Goal: Task Accomplishment & Management: Complete application form

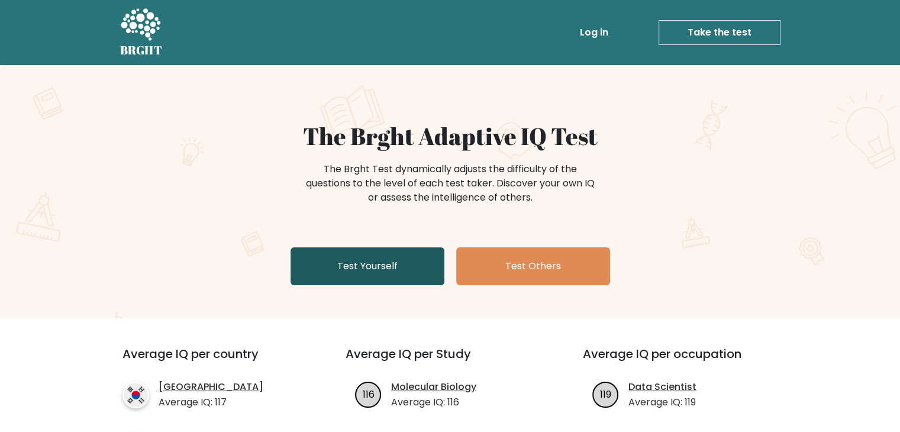
click at [388, 254] on link "Test Yourself" at bounding box center [368, 266] width 154 height 38
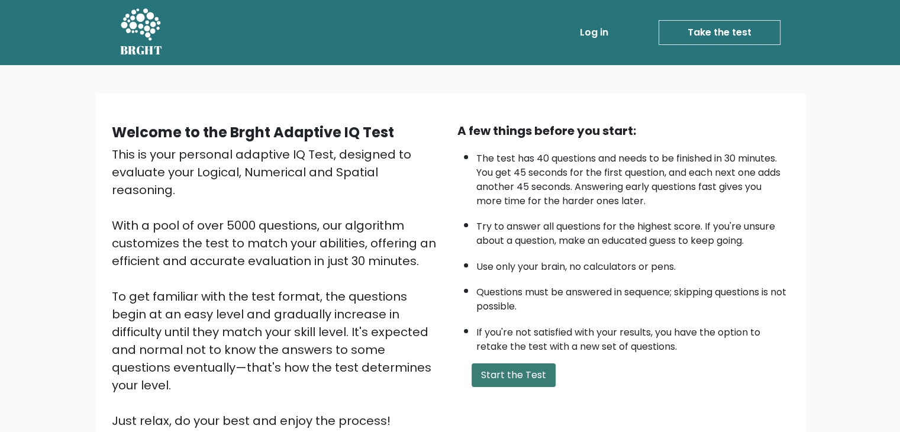
click at [509, 376] on button "Start the Test" at bounding box center [514, 375] width 84 height 24
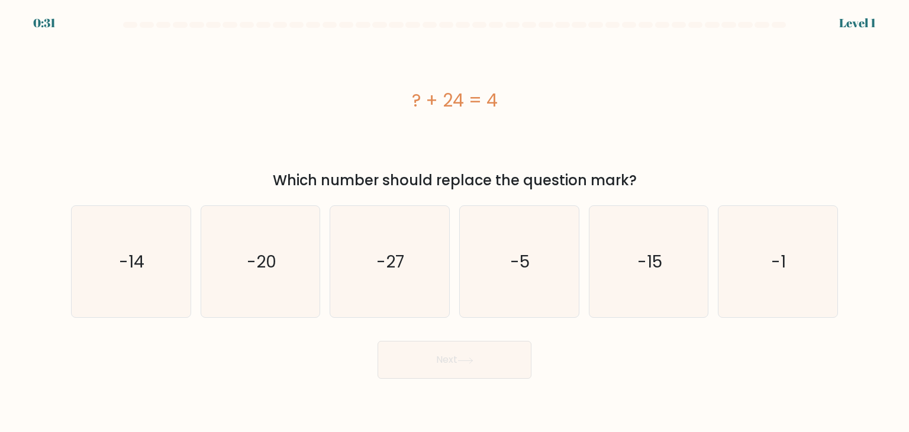
click at [594, 372] on div "Next" at bounding box center [454, 355] width 781 height 47
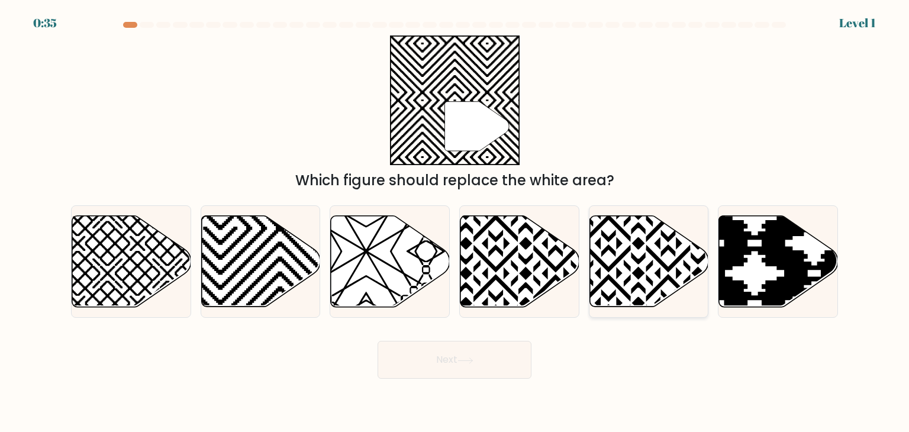
click at [631, 273] on icon at bounding box center [648, 261] width 119 height 91
click at [455, 222] on input "e." at bounding box center [454, 219] width 1 height 6
radio input "true"
click at [508, 269] on icon at bounding box center [519, 261] width 119 height 91
click at [455, 222] on input "d." at bounding box center [454, 219] width 1 height 6
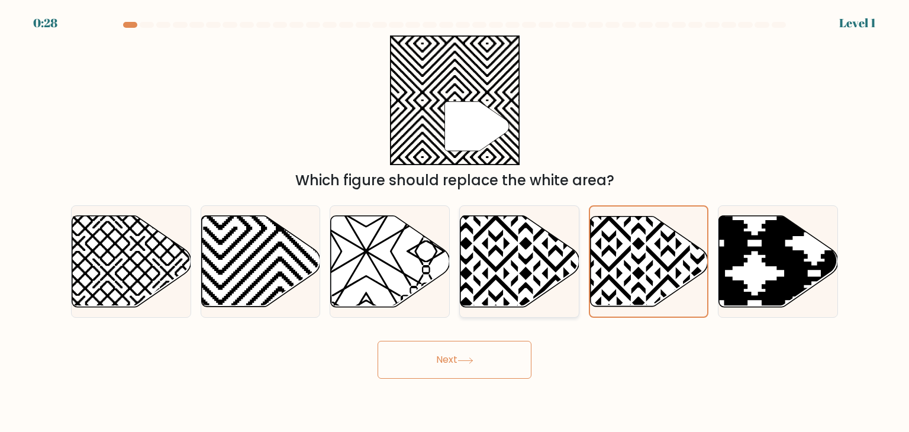
radio input "true"
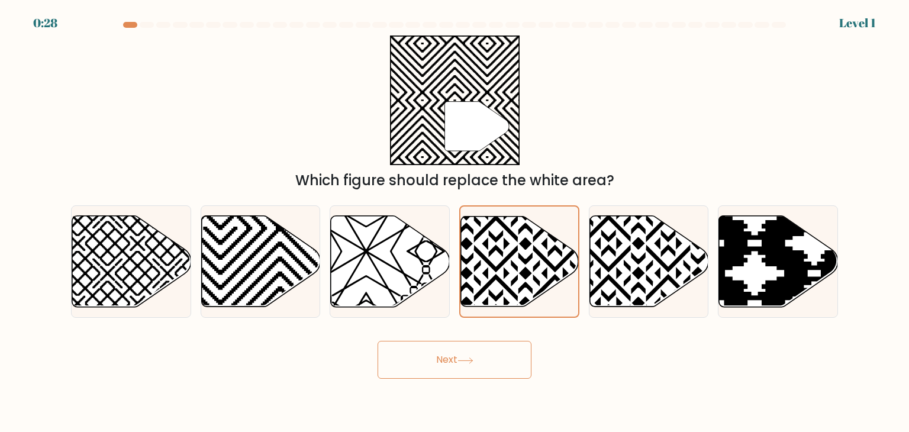
click at [456, 356] on button "Next" at bounding box center [455, 360] width 154 height 38
click at [264, 260] on icon at bounding box center [221, 213] width 240 height 240
click at [454, 222] on input "b." at bounding box center [454, 219] width 1 height 6
radio input "true"
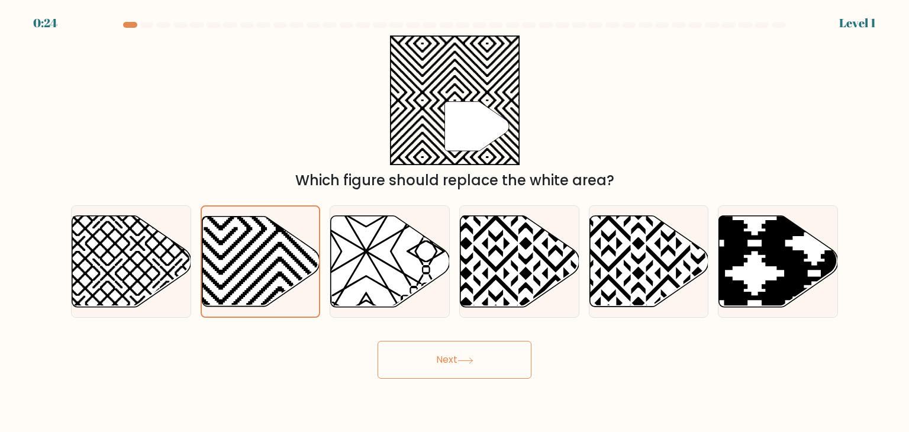
click at [450, 357] on button "Next" at bounding box center [455, 360] width 154 height 38
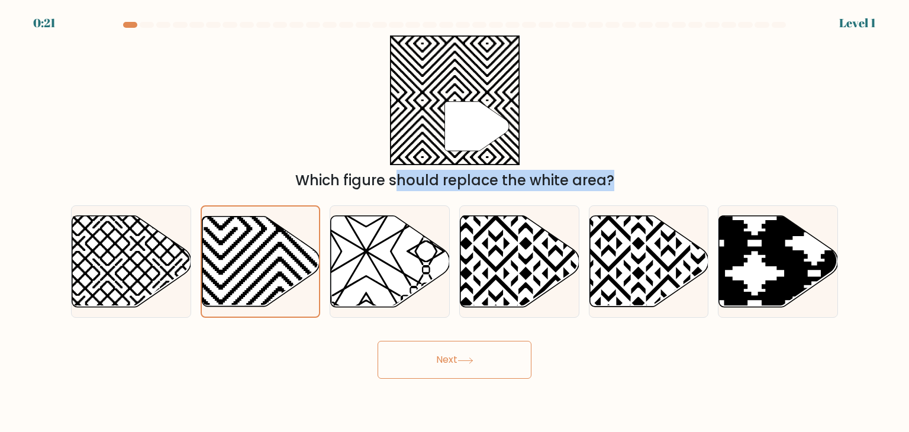
drag, startPoint x: 261, startPoint y: 282, endPoint x: 478, endPoint y: 170, distance: 243.7
click at [486, 165] on form "a." at bounding box center [454, 200] width 909 height 357
click at [244, 274] on icon at bounding box center [261, 261] width 118 height 90
click at [454, 222] on input "b." at bounding box center [454, 219] width 1 height 6
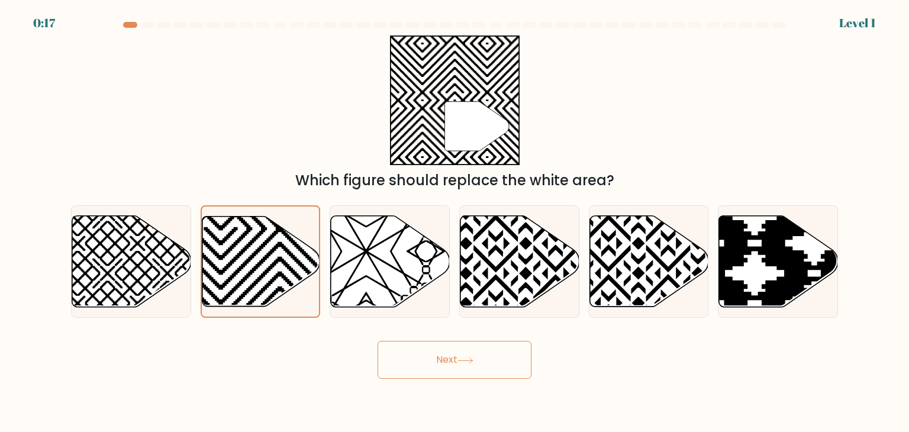
click at [436, 359] on button "Next" at bounding box center [455, 360] width 154 height 38
click at [464, 362] on icon at bounding box center [465, 360] width 16 height 7
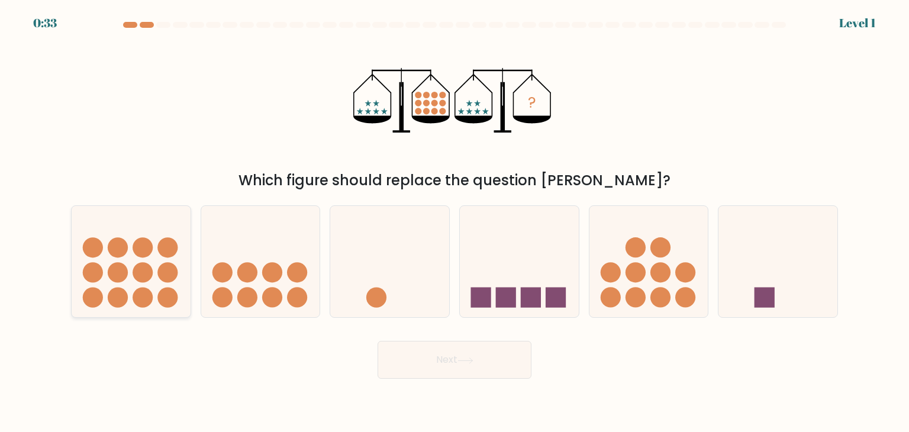
click at [102, 255] on icon at bounding box center [131, 261] width 119 height 98
click at [454, 222] on input "a." at bounding box center [454, 219] width 1 height 6
radio input "true"
click at [447, 367] on button "Next" at bounding box center [455, 360] width 154 height 38
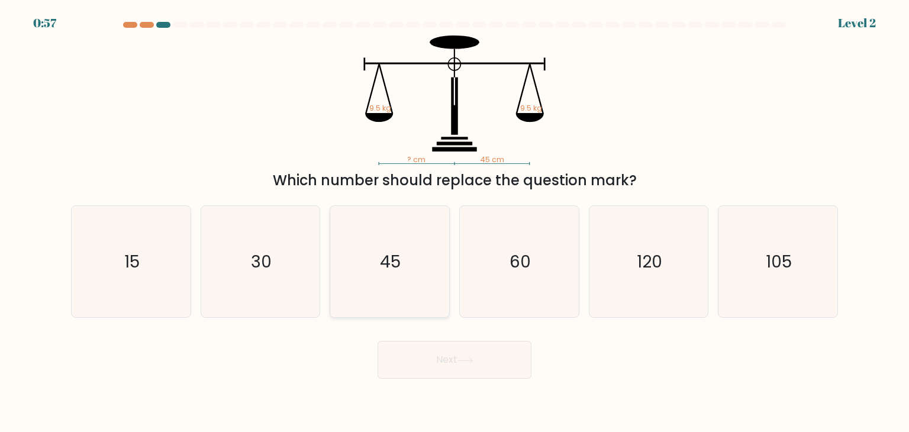
click at [385, 267] on text "45" at bounding box center [390, 262] width 21 height 24
click at [454, 222] on input "c. 45" at bounding box center [454, 219] width 1 height 6
radio input "true"
click at [447, 360] on button "Next" at bounding box center [455, 360] width 154 height 38
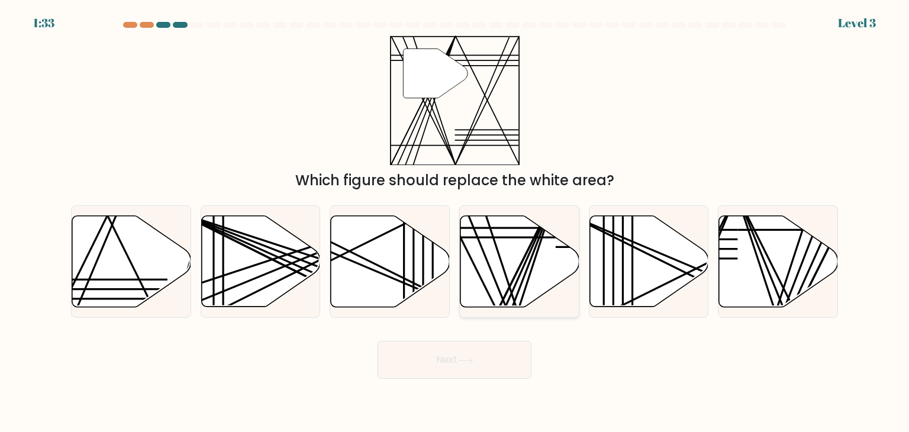
click at [495, 275] on icon at bounding box center [519, 261] width 119 height 91
click at [455, 222] on input "d." at bounding box center [454, 219] width 1 height 6
radio input "true"
click at [470, 354] on button "Next" at bounding box center [455, 360] width 154 height 38
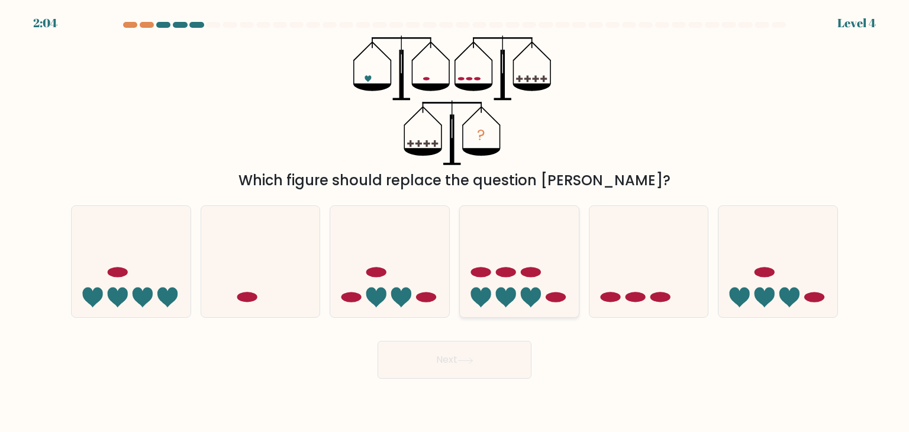
click at [521, 291] on icon at bounding box center [519, 261] width 119 height 98
click at [455, 222] on input "d." at bounding box center [454, 219] width 1 height 6
radio input "true"
click at [463, 362] on icon at bounding box center [465, 360] width 16 height 7
click at [437, 357] on button "Next" at bounding box center [455, 360] width 154 height 38
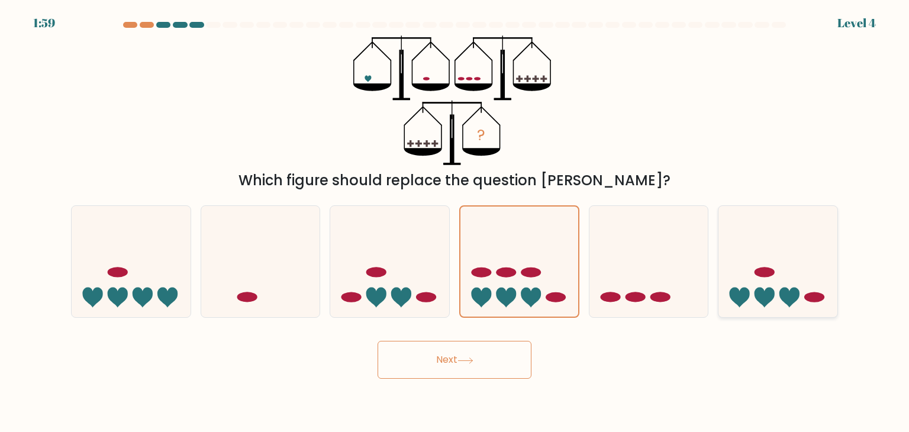
click at [799, 288] on icon at bounding box center [777, 261] width 119 height 98
click at [455, 222] on input "f." at bounding box center [454, 219] width 1 height 6
radio input "true"
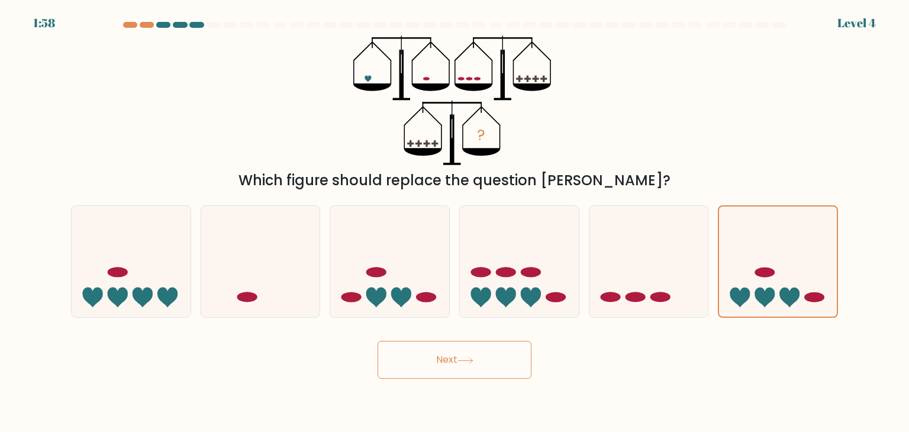
click at [473, 344] on button "Next" at bounding box center [455, 360] width 154 height 38
click at [407, 365] on button "Next" at bounding box center [455, 360] width 154 height 38
click at [143, 266] on icon at bounding box center [131, 261] width 119 height 98
click at [454, 222] on input "a." at bounding box center [454, 219] width 1 height 6
radio input "true"
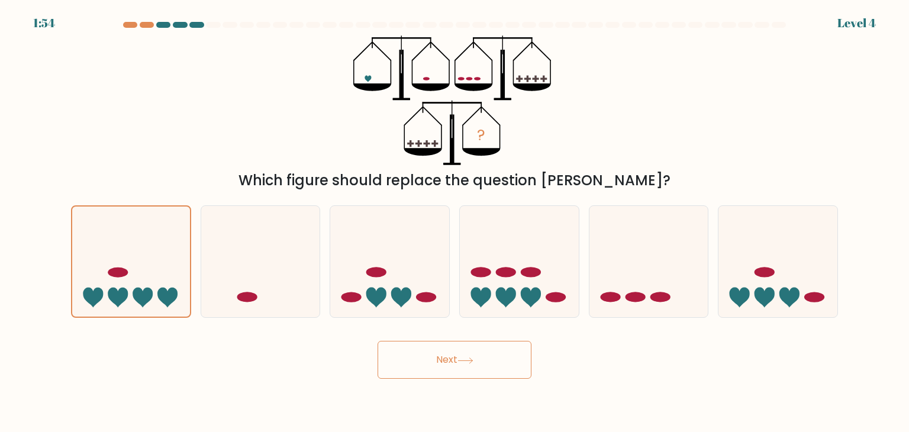
click at [439, 354] on button "Next" at bounding box center [455, 360] width 154 height 38
click at [438, 351] on button "Next" at bounding box center [455, 360] width 154 height 38
click at [644, 289] on icon at bounding box center [648, 261] width 119 height 98
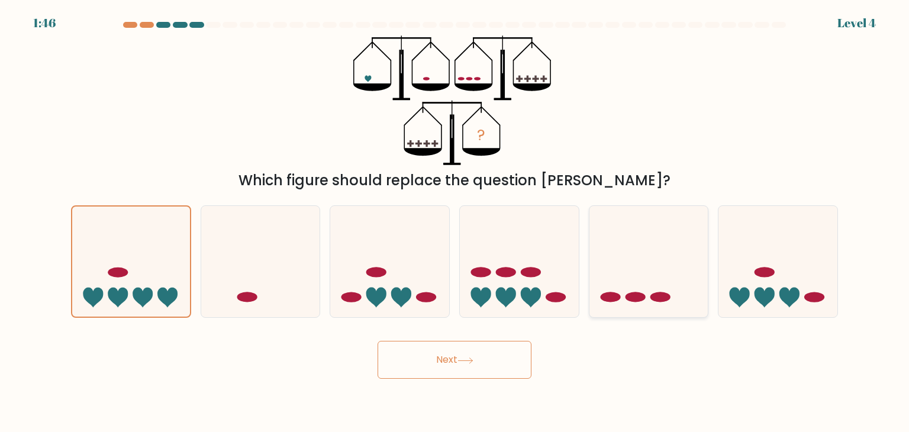
click at [455, 222] on input "e." at bounding box center [454, 219] width 1 height 6
radio input "true"
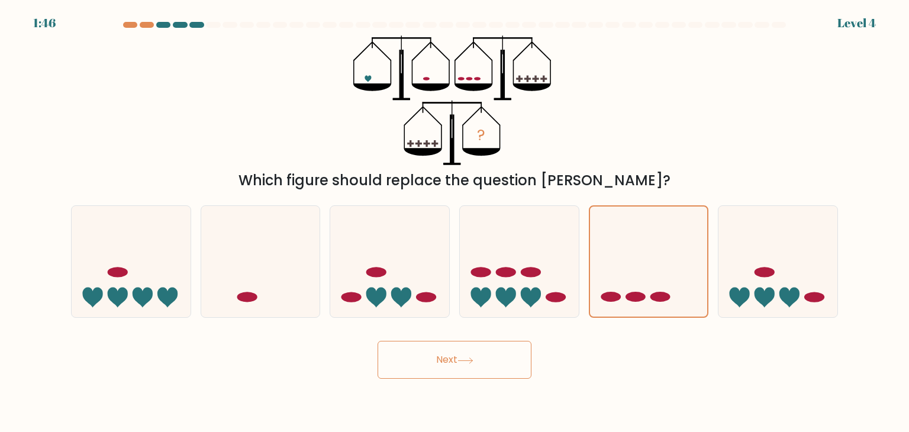
click at [470, 365] on button "Next" at bounding box center [455, 360] width 154 height 38
click at [431, 365] on button "Next" at bounding box center [455, 360] width 154 height 38
click at [436, 357] on button "Next" at bounding box center [455, 360] width 154 height 38
click at [438, 353] on button "Next" at bounding box center [455, 360] width 154 height 38
click at [437, 353] on button "Next" at bounding box center [455, 360] width 154 height 38
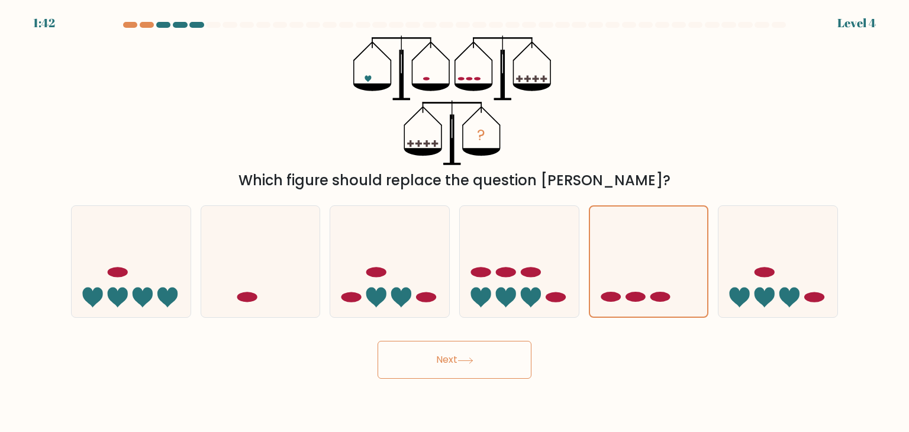
click at [378, 341] on button "Next" at bounding box center [455, 360] width 154 height 38
click at [450, 353] on button "Next" at bounding box center [455, 360] width 154 height 38
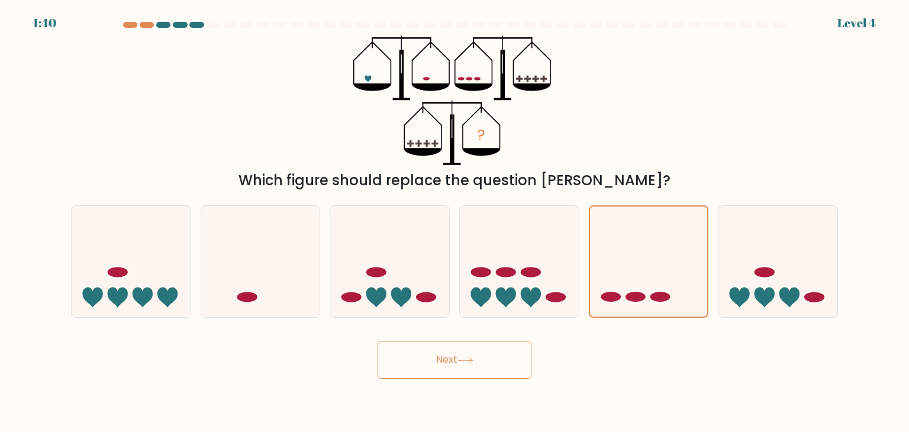
click at [450, 353] on button "Next" at bounding box center [455, 360] width 154 height 38
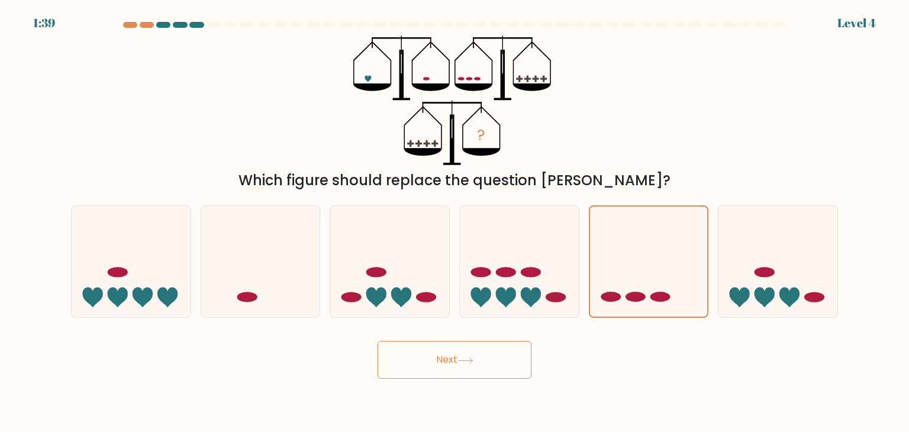
click at [450, 353] on button "Next" at bounding box center [455, 360] width 154 height 38
click at [449, 363] on button "Next" at bounding box center [455, 360] width 154 height 38
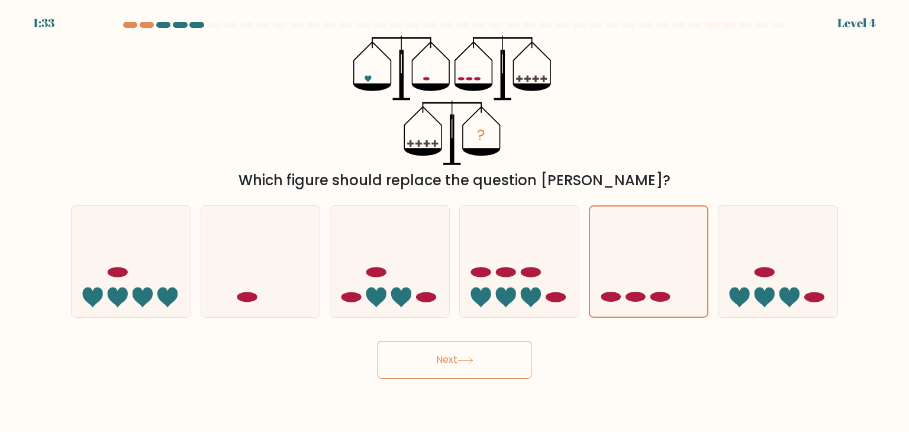
click at [449, 363] on button "Next" at bounding box center [455, 360] width 154 height 38
click at [639, 244] on icon at bounding box center [649, 262] width 118 height 98
click at [455, 222] on input "e." at bounding box center [454, 219] width 1 height 6
click at [500, 361] on button "Next" at bounding box center [455, 360] width 154 height 38
click at [439, 346] on button "Next" at bounding box center [455, 360] width 154 height 38
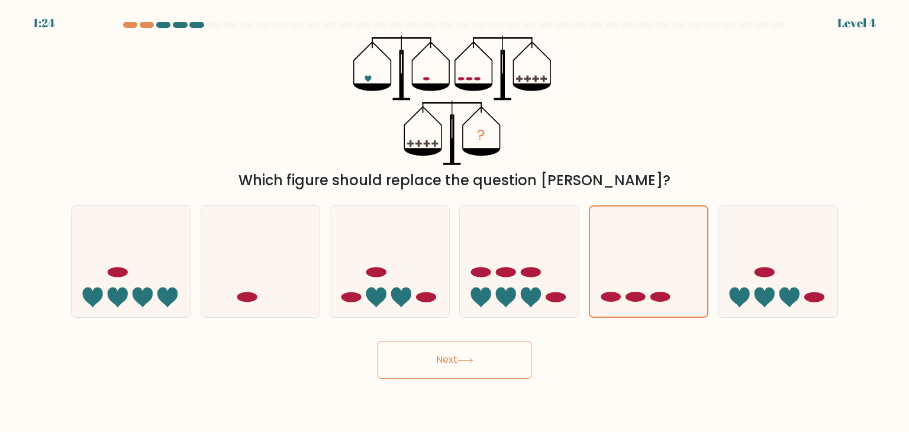
click at [428, 346] on button "Next" at bounding box center [455, 360] width 154 height 38
click at [428, 357] on button "Next" at bounding box center [455, 360] width 154 height 38
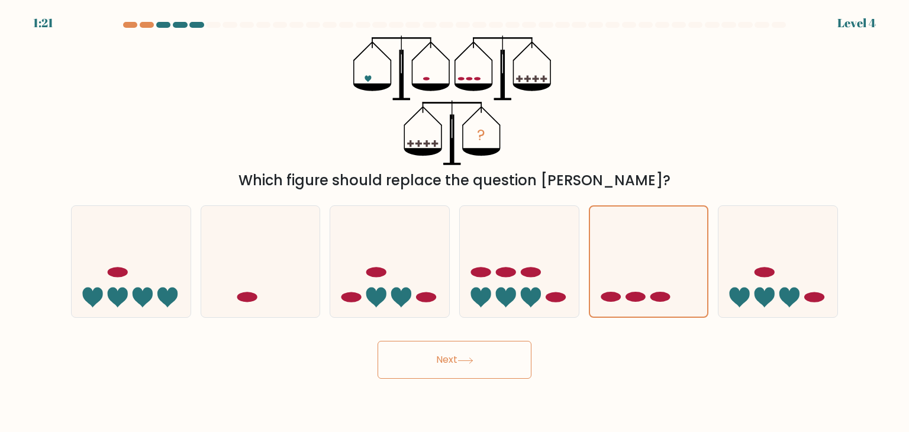
click at [428, 357] on button "Next" at bounding box center [455, 360] width 154 height 38
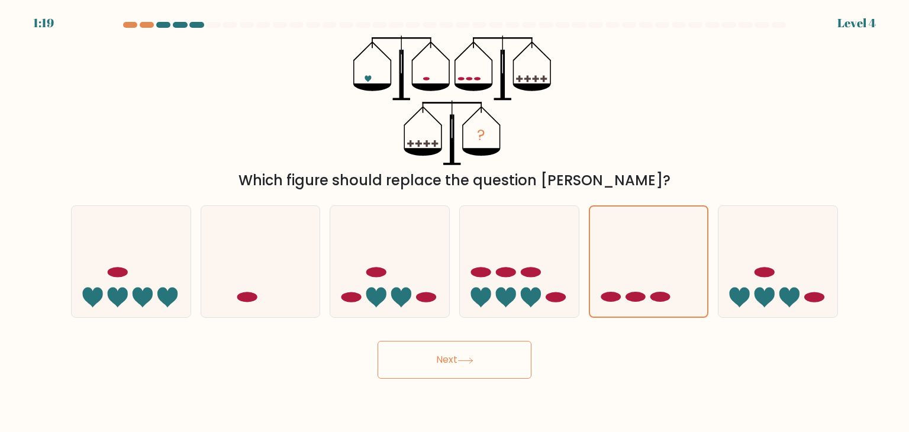
click at [428, 357] on button "Next" at bounding box center [455, 360] width 154 height 38
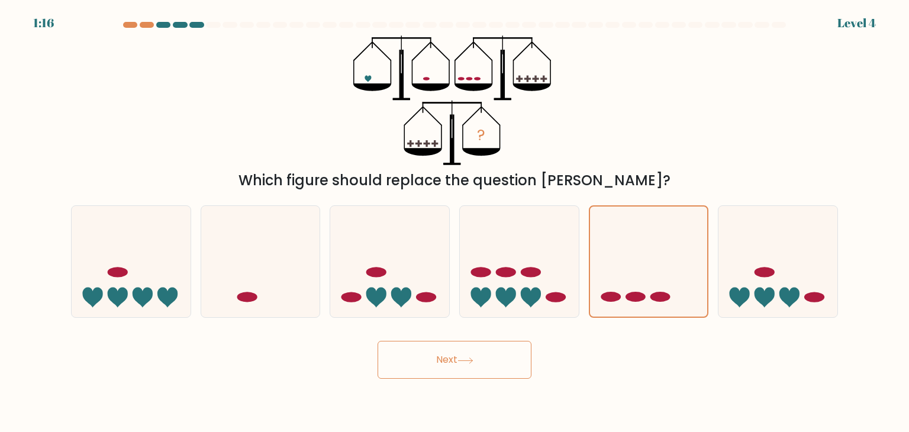
click at [428, 357] on button "Next" at bounding box center [455, 360] width 154 height 38
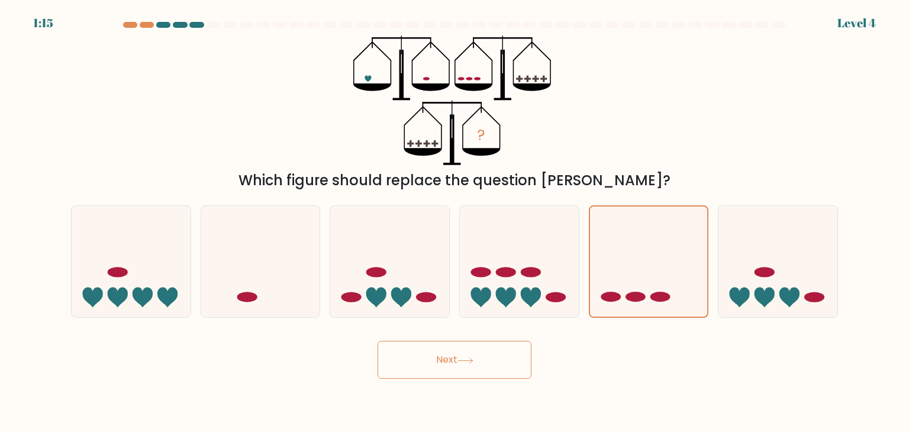
click at [428, 357] on button "Next" at bounding box center [455, 360] width 154 height 38
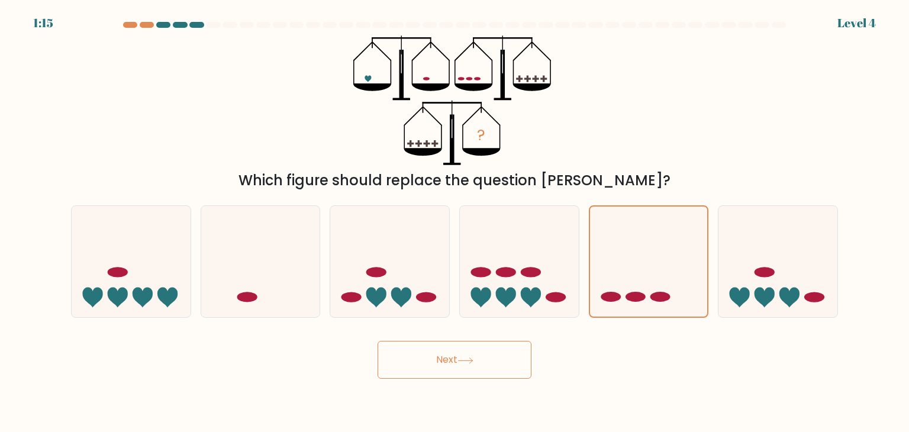
click at [428, 357] on button "Next" at bounding box center [455, 360] width 154 height 38
click at [754, 298] on icon at bounding box center [777, 261] width 119 height 98
click at [455, 222] on input "f." at bounding box center [454, 219] width 1 height 6
radio input "true"
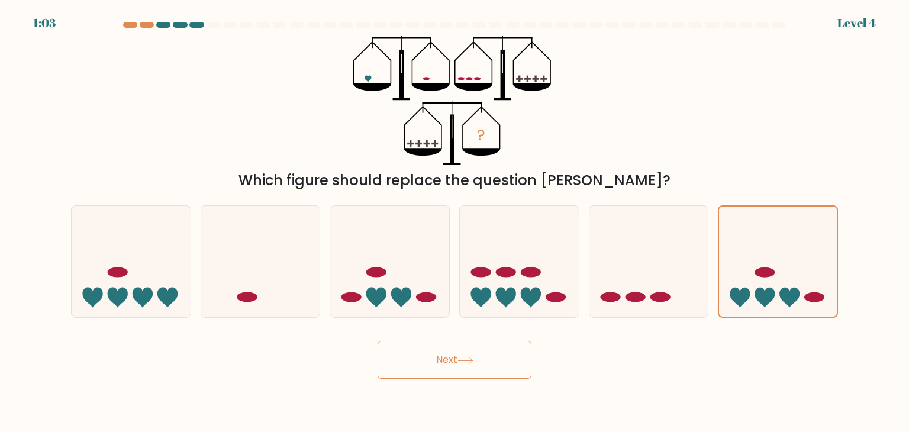
click at [474, 330] on form at bounding box center [454, 200] width 909 height 357
click at [456, 364] on button "Next" at bounding box center [455, 360] width 154 height 38
click at [401, 293] on icon at bounding box center [401, 298] width 20 height 20
click at [454, 222] on input "c." at bounding box center [454, 219] width 1 height 6
radio input "true"
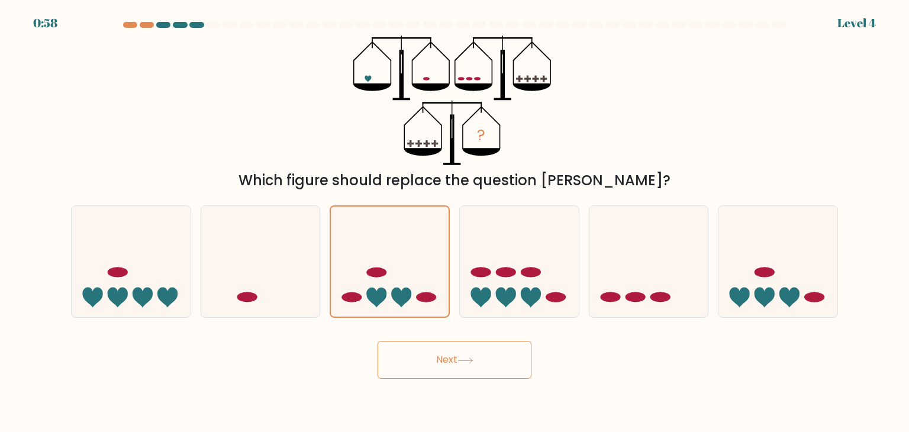
click at [440, 356] on button "Next" at bounding box center [455, 360] width 154 height 38
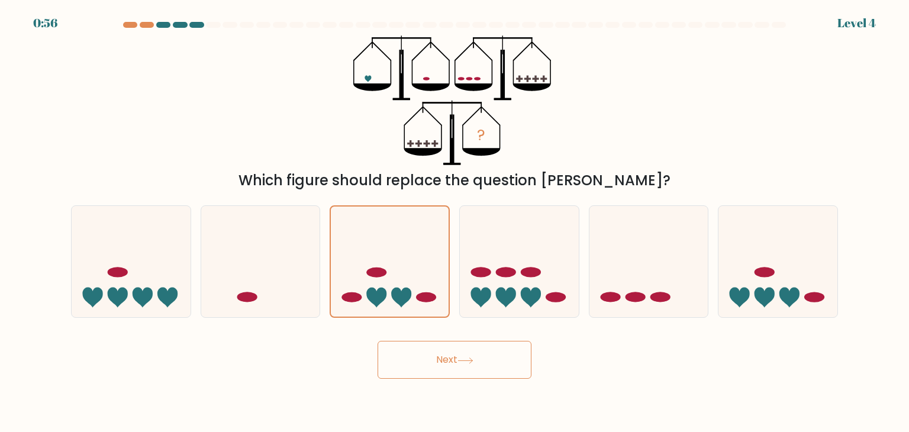
click at [440, 356] on button "Next" at bounding box center [455, 360] width 154 height 38
click at [670, 287] on icon at bounding box center [648, 261] width 119 height 98
click at [455, 222] on input "e." at bounding box center [454, 219] width 1 height 6
radio input "true"
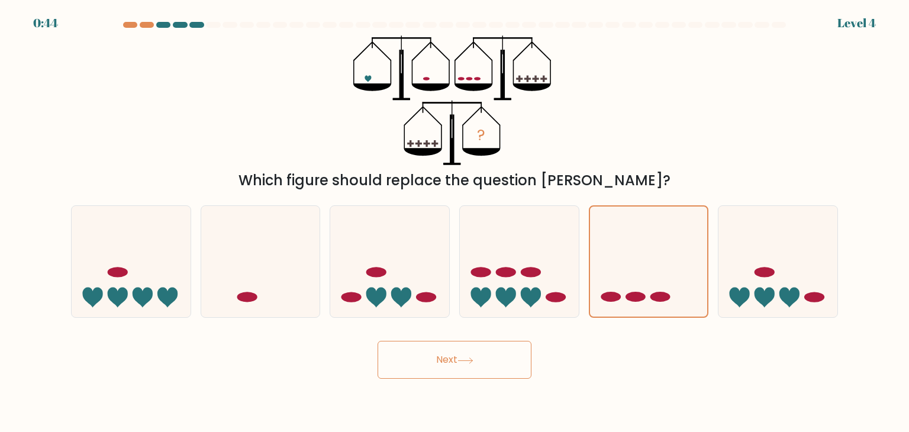
click at [451, 359] on button "Next" at bounding box center [455, 360] width 154 height 38
click at [460, 358] on icon at bounding box center [465, 360] width 16 height 7
click at [622, 298] on icon at bounding box center [649, 262] width 118 height 98
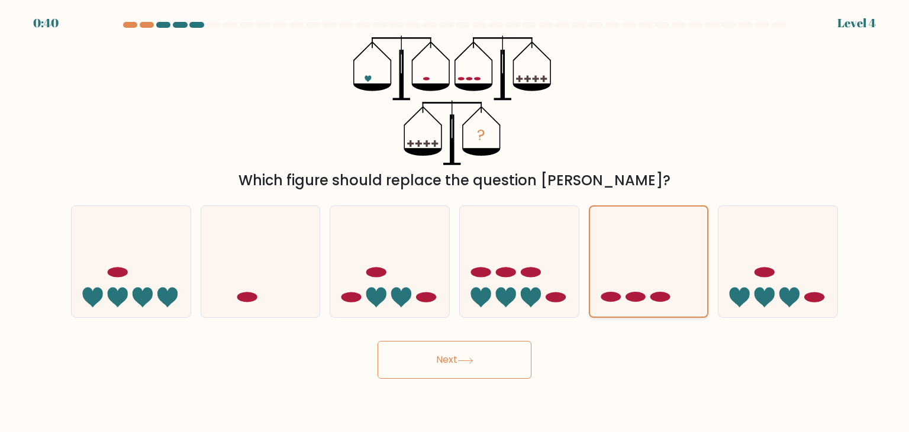
click at [455, 222] on input "e." at bounding box center [454, 219] width 1 height 6
click at [634, 225] on icon at bounding box center [649, 262] width 118 height 98
click at [455, 222] on input "e." at bounding box center [454, 219] width 1 height 6
click at [428, 350] on button "Next" at bounding box center [455, 360] width 154 height 38
click at [431, 349] on button "Next" at bounding box center [455, 360] width 154 height 38
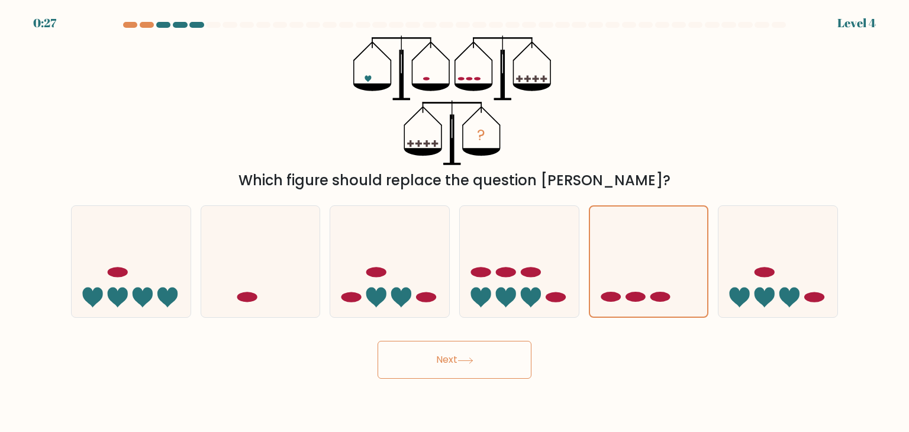
click at [451, 367] on button "Next" at bounding box center [455, 360] width 154 height 38
click at [451, 364] on button "Next" at bounding box center [455, 360] width 154 height 38
click at [451, 365] on button "Next" at bounding box center [455, 360] width 154 height 38
click at [452, 365] on button "Next" at bounding box center [455, 360] width 154 height 38
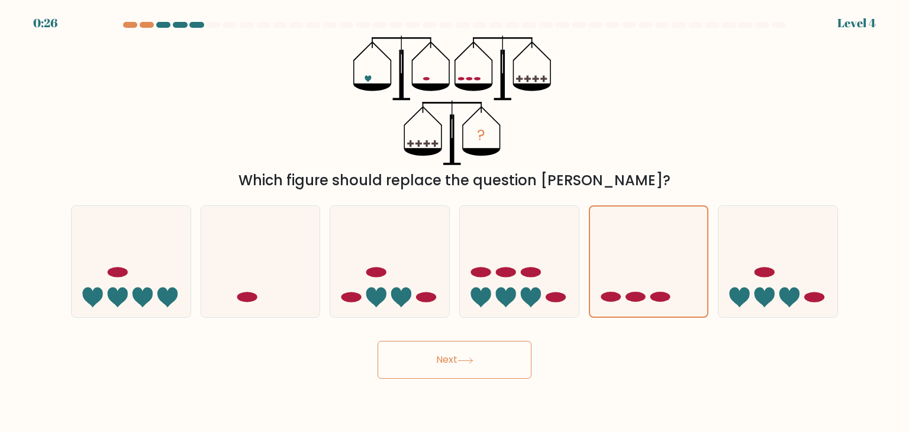
click at [452, 365] on button "Next" at bounding box center [455, 360] width 154 height 38
click at [378, 341] on button "Next" at bounding box center [455, 360] width 154 height 38
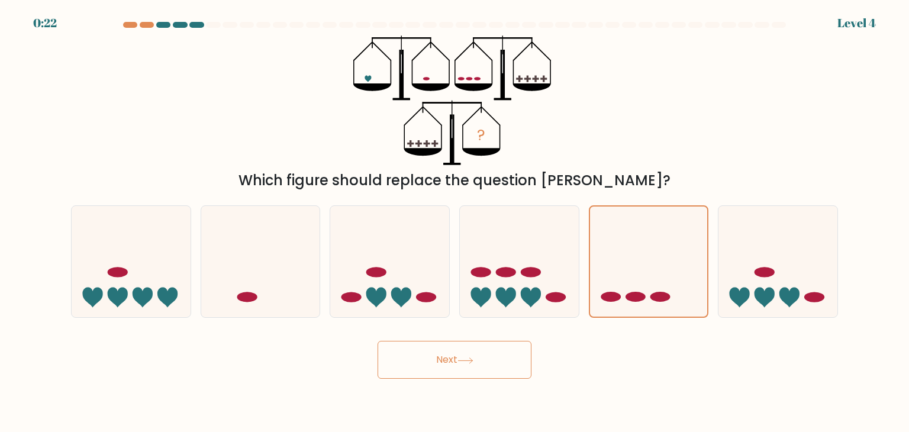
click at [378, 341] on button "Next" at bounding box center [455, 360] width 154 height 38
click at [450, 363] on button "Next" at bounding box center [455, 360] width 154 height 38
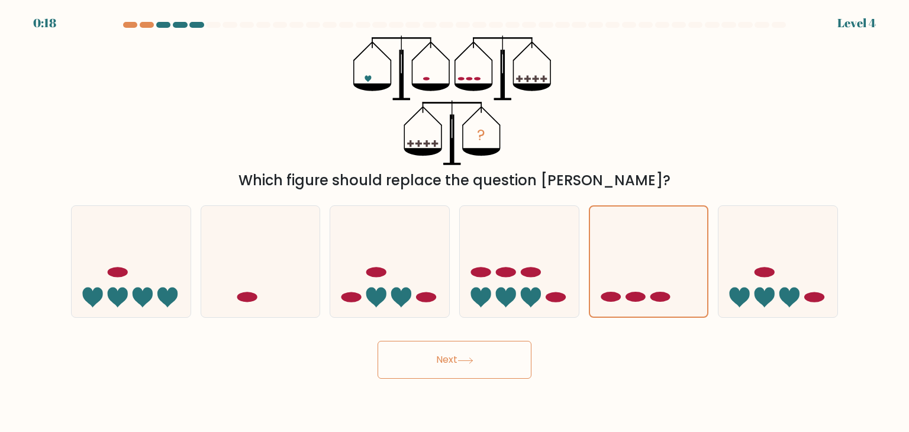
click at [450, 363] on button "Next" at bounding box center [455, 360] width 154 height 38
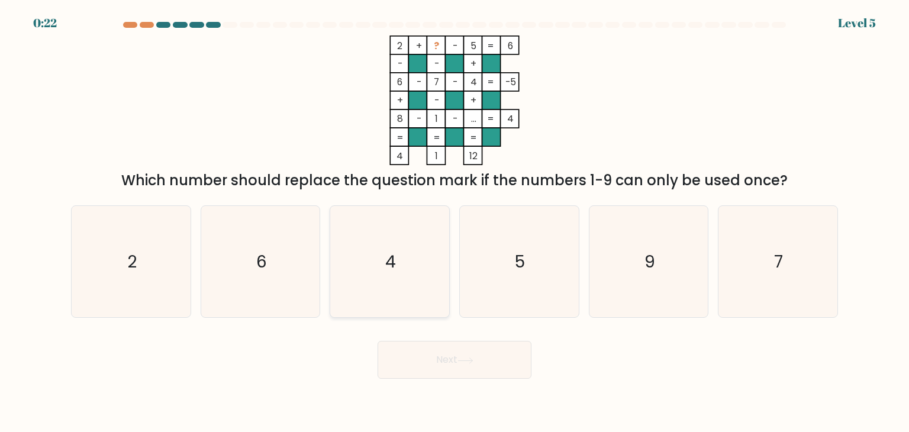
click at [402, 262] on icon "4" at bounding box center [389, 261] width 111 height 111
click at [454, 222] on input "c. 4" at bounding box center [454, 219] width 1 height 6
radio input "true"
click at [450, 355] on button "Next" at bounding box center [455, 360] width 154 height 38
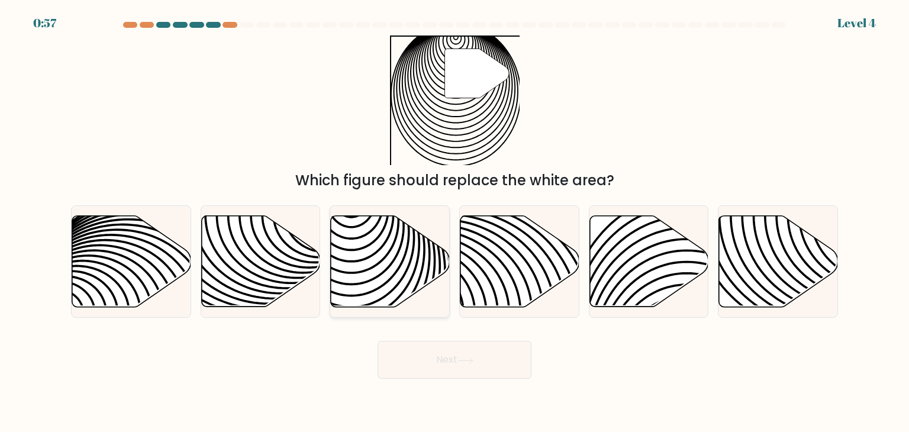
click at [398, 282] on icon at bounding box center [390, 261] width 119 height 91
click at [454, 222] on input "c." at bounding box center [454, 219] width 1 height 6
radio input "true"
click at [447, 359] on button "Next" at bounding box center [455, 360] width 154 height 38
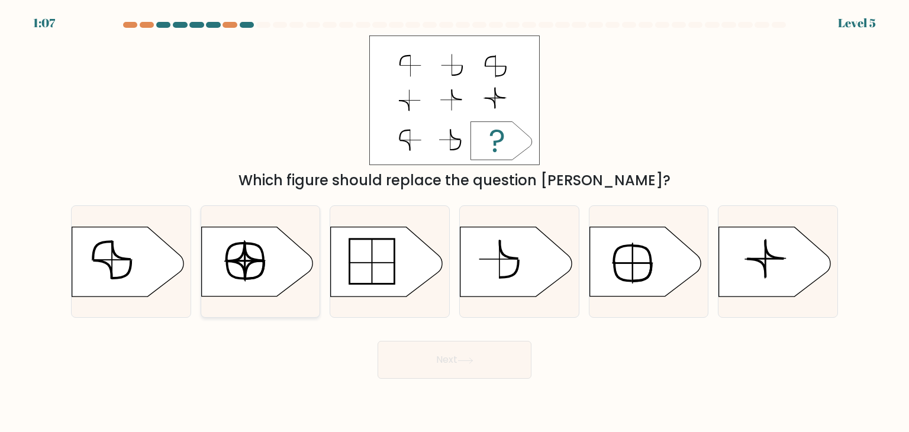
click at [239, 255] on icon at bounding box center [256, 261] width 111 height 69
click at [454, 222] on input "b." at bounding box center [454, 219] width 1 height 6
radio input "true"
click at [488, 359] on button "Next" at bounding box center [455, 360] width 154 height 38
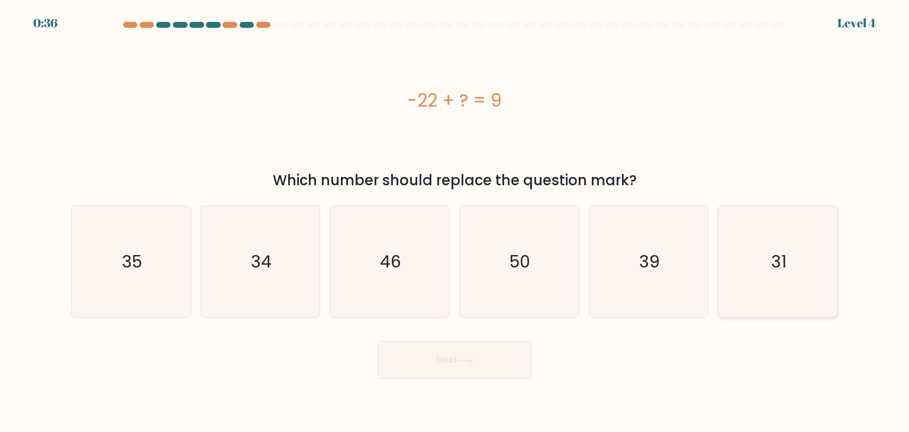
click at [724, 273] on icon "31" at bounding box center [777, 261] width 111 height 111
click at [455, 222] on input "f. 31" at bounding box center [454, 219] width 1 height 6
radio input "true"
click at [478, 358] on button "Next" at bounding box center [455, 360] width 154 height 38
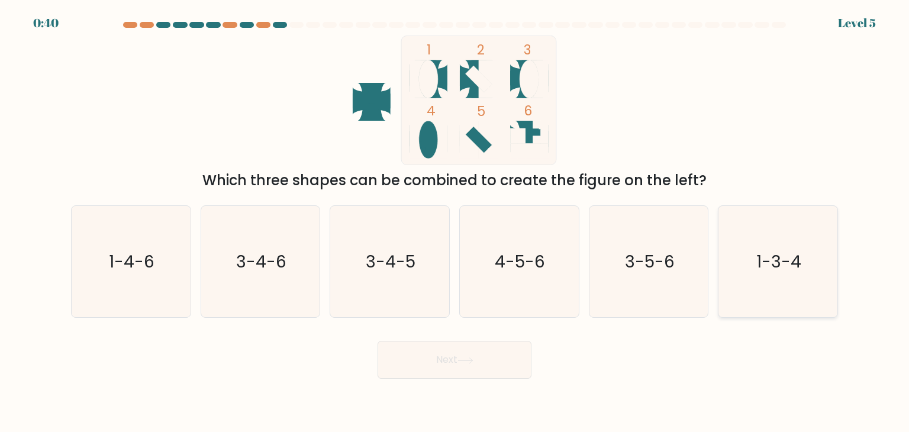
click at [800, 260] on text "1-3-4" at bounding box center [778, 262] width 45 height 24
click at [455, 222] on input "f. 1-3-4" at bounding box center [454, 219] width 1 height 6
radio input "true"
click at [473, 356] on button "Next" at bounding box center [455, 360] width 154 height 38
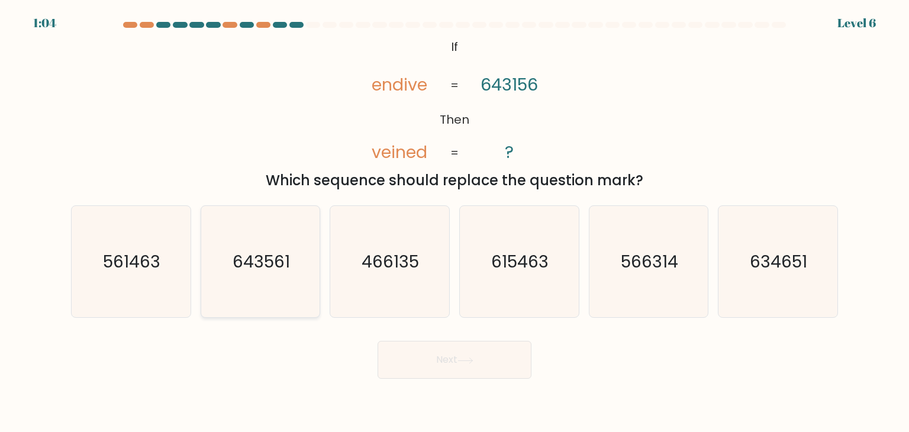
click at [282, 271] on text "643561" at bounding box center [261, 262] width 57 height 24
click at [454, 222] on input "b. 643561" at bounding box center [454, 219] width 1 height 6
radio input "true"
click at [451, 355] on button "Next" at bounding box center [455, 360] width 154 height 38
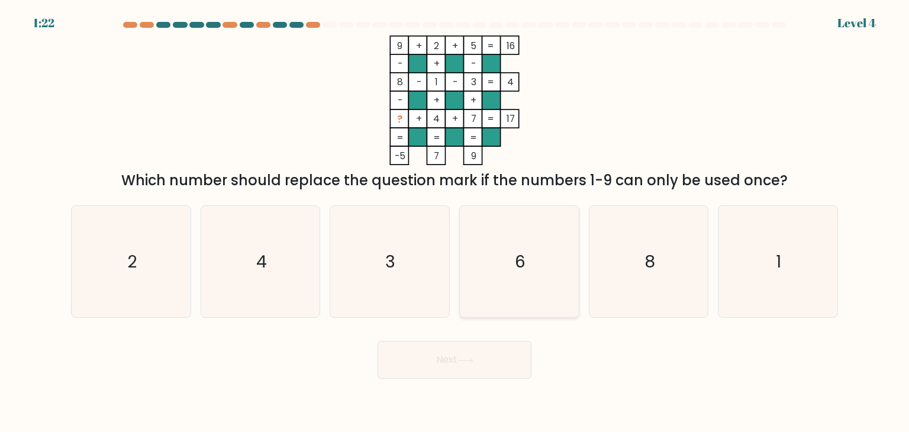
click at [538, 263] on icon "6" at bounding box center [518, 261] width 111 height 111
click at [455, 222] on input "d. 6" at bounding box center [454, 219] width 1 height 6
radio input "true"
click at [446, 365] on button "Next" at bounding box center [455, 360] width 154 height 38
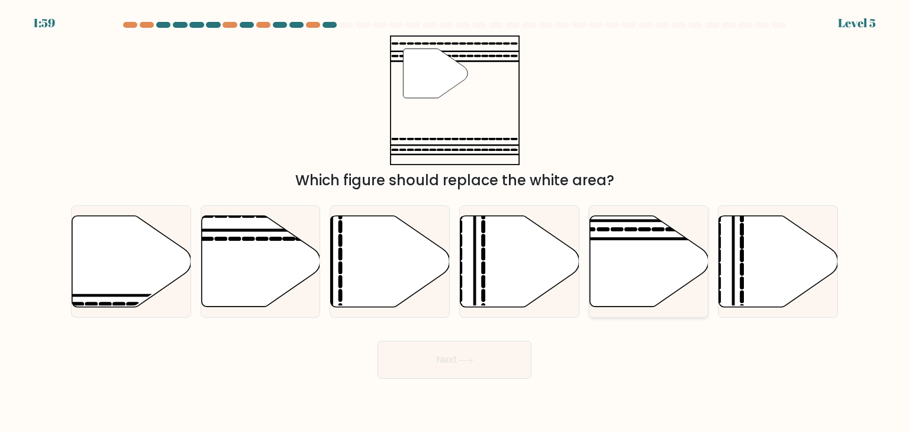
click at [612, 259] on icon at bounding box center [648, 261] width 119 height 91
click at [455, 222] on input "e." at bounding box center [454, 219] width 1 height 6
radio input "true"
click at [441, 373] on button "Next" at bounding box center [455, 360] width 154 height 38
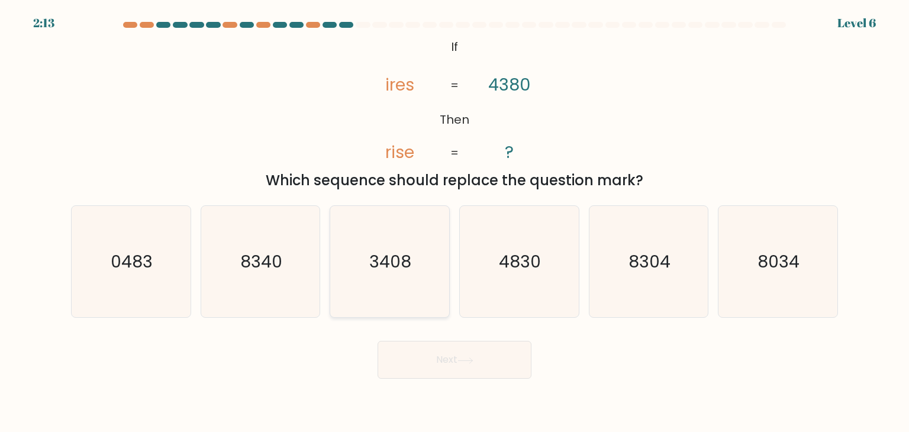
click at [402, 275] on icon "3408" at bounding box center [389, 261] width 111 height 111
click at [454, 222] on input "c. 3408" at bounding box center [454, 219] width 1 height 6
radio input "true"
click at [433, 356] on button "Next" at bounding box center [455, 360] width 154 height 38
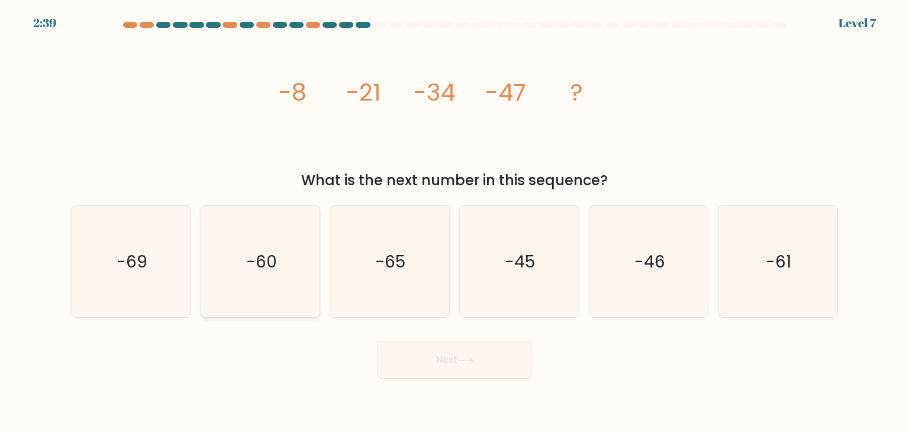
click at [251, 263] on text "-60" at bounding box center [261, 262] width 31 height 24
click at [454, 222] on input "b. -60" at bounding box center [454, 219] width 1 height 6
radio input "true"
click at [466, 372] on button "Next" at bounding box center [455, 360] width 154 height 38
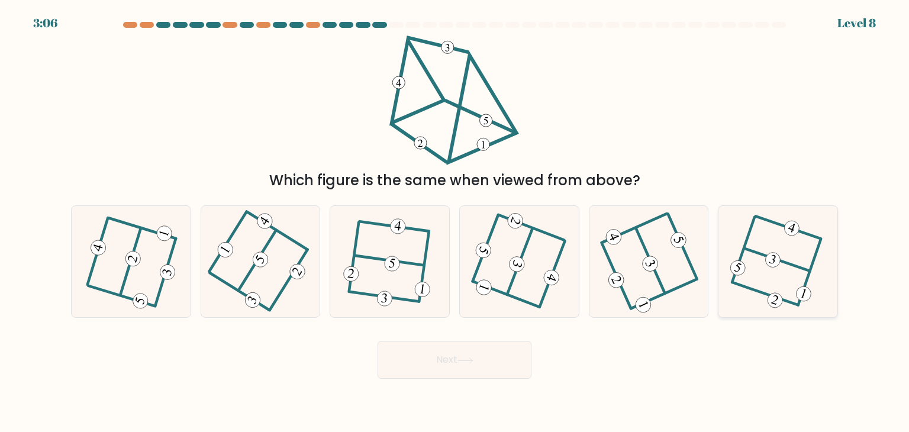
click at [788, 263] on 505 at bounding box center [776, 260] width 65 height 22
click at [455, 222] on input "f." at bounding box center [454, 219] width 1 height 6
radio input "true"
click at [462, 360] on icon at bounding box center [465, 360] width 16 height 7
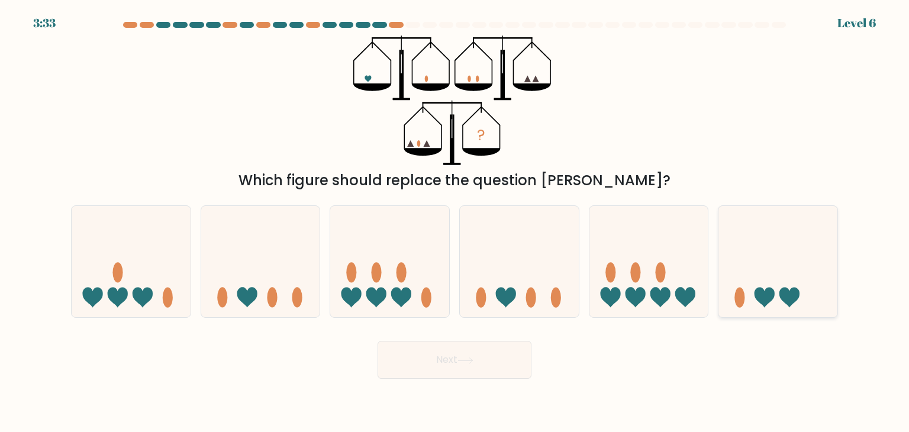
click at [780, 299] on icon at bounding box center [777, 261] width 119 height 98
click at [455, 222] on input "f." at bounding box center [454, 219] width 1 height 6
radio input "true"
click at [459, 354] on button "Next" at bounding box center [455, 360] width 154 height 38
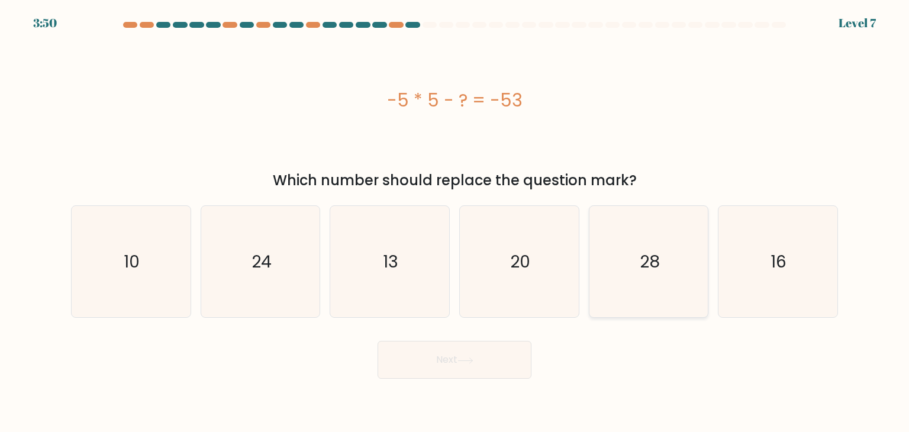
click at [643, 251] on text "28" at bounding box center [650, 262] width 20 height 24
click at [455, 222] on input "e. 28" at bounding box center [454, 219] width 1 height 6
radio input "true"
click at [451, 367] on button "Next" at bounding box center [455, 360] width 154 height 38
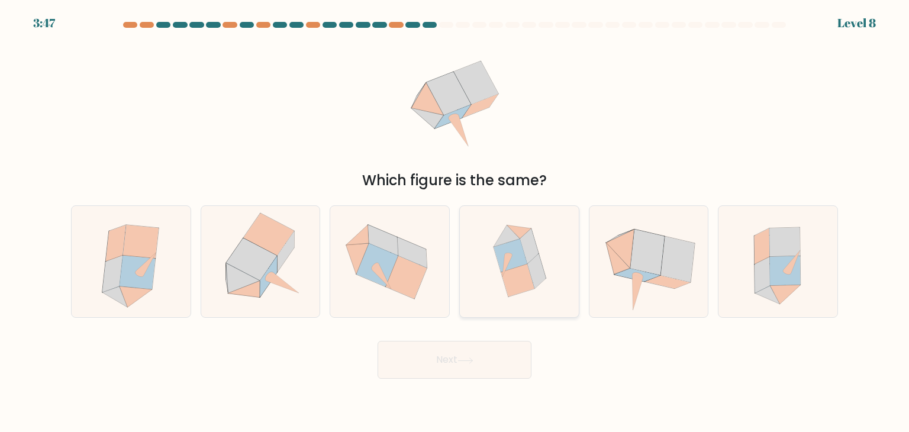
click at [525, 256] on icon at bounding box center [529, 245] width 18 height 35
click at [455, 222] on input "d." at bounding box center [454, 219] width 1 height 6
radio input "true"
click at [456, 362] on button "Next" at bounding box center [455, 360] width 154 height 38
click at [256, 252] on icon at bounding box center [251, 259] width 51 height 43
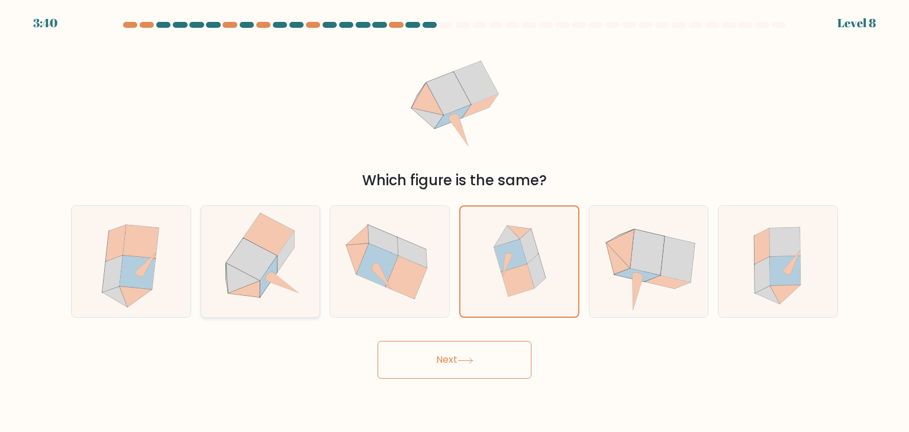
click at [454, 222] on input "b." at bounding box center [454, 219] width 1 height 6
radio input "true"
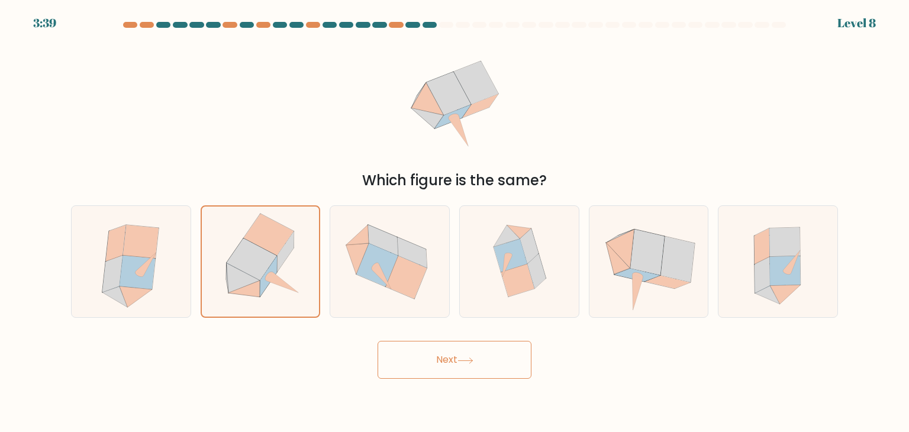
click at [466, 344] on button "Next" at bounding box center [455, 360] width 154 height 38
click at [130, 285] on icon at bounding box center [138, 273] width 36 height 34
click at [454, 222] on input "a." at bounding box center [454, 219] width 1 height 6
radio input "true"
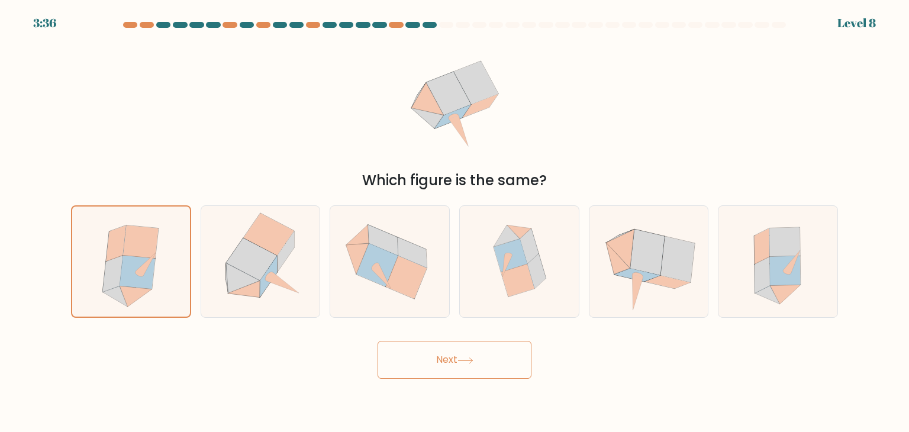
click at [466, 363] on icon at bounding box center [465, 360] width 16 height 7
drag, startPoint x: 788, startPoint y: 268, endPoint x: 591, endPoint y: 331, distance: 207.3
click at [788, 268] on icon at bounding box center [791, 261] width 17 height 23
click at [455, 222] on input "f." at bounding box center [454, 219] width 1 height 6
radio input "true"
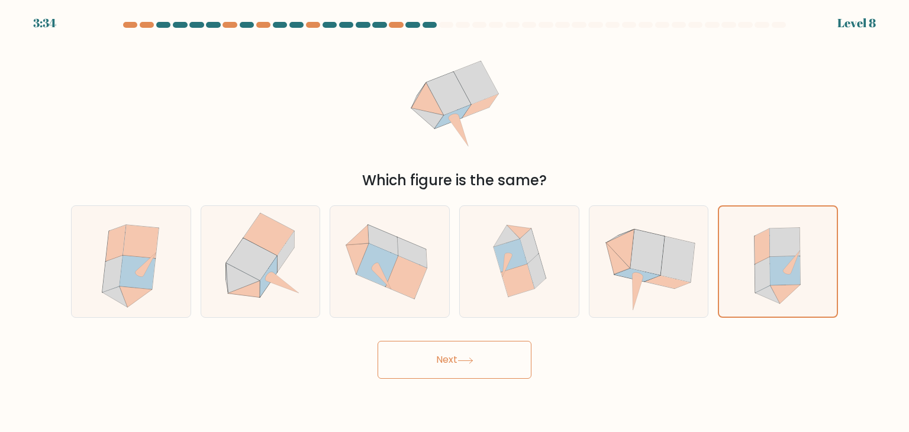
click at [482, 359] on button "Next" at bounding box center [455, 360] width 154 height 38
click at [636, 261] on icon at bounding box center [647, 253] width 34 height 46
click at [455, 222] on input "e." at bounding box center [454, 219] width 1 height 6
radio input "true"
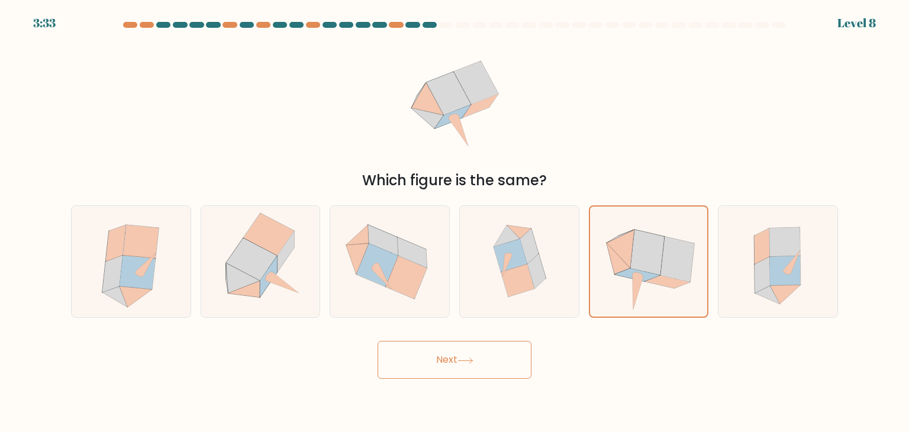
click at [434, 357] on button "Next" at bounding box center [455, 360] width 154 height 38
click at [433, 357] on button "Next" at bounding box center [455, 360] width 154 height 38
click at [272, 268] on icon at bounding box center [268, 276] width 17 height 41
click at [454, 222] on input "b." at bounding box center [454, 219] width 1 height 6
radio input "true"
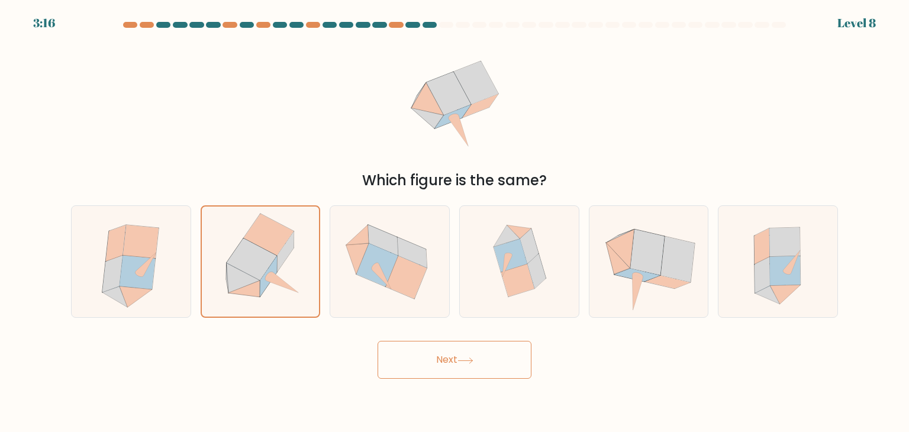
click at [446, 363] on button "Next" at bounding box center [455, 360] width 154 height 38
click at [244, 294] on icon at bounding box center [244, 289] width 32 height 17
click at [454, 222] on input "b." at bounding box center [454, 219] width 1 height 6
click at [436, 362] on button "Next" at bounding box center [455, 360] width 154 height 38
click at [451, 361] on button "Next" at bounding box center [455, 360] width 154 height 38
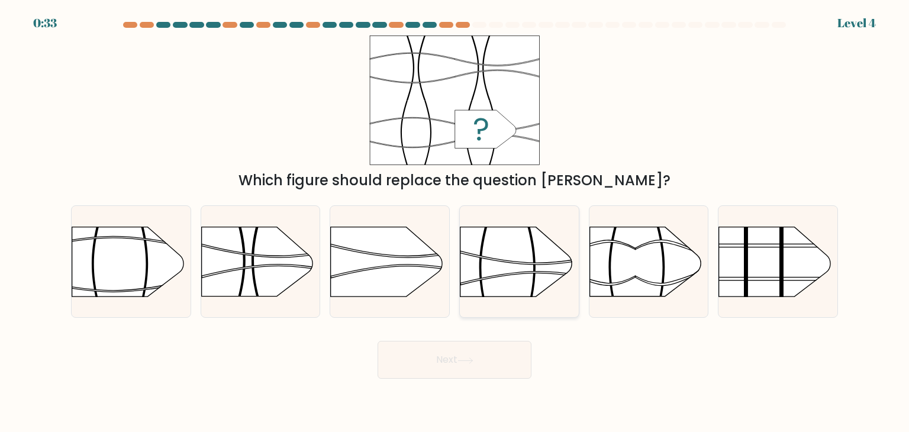
click at [516, 259] on rect at bounding box center [459, 208] width 309 height 235
click at [455, 222] on input "d." at bounding box center [454, 219] width 1 height 6
radio input "true"
click at [461, 359] on icon at bounding box center [465, 360] width 16 height 7
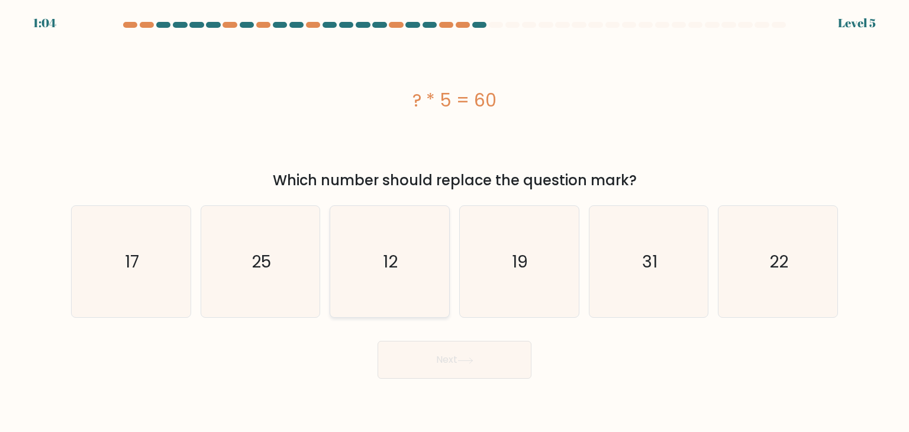
click at [380, 263] on icon "12" at bounding box center [389, 261] width 111 height 111
click at [454, 222] on input "c. 12" at bounding box center [454, 219] width 1 height 6
radio input "true"
click at [431, 354] on button "Next" at bounding box center [455, 360] width 154 height 38
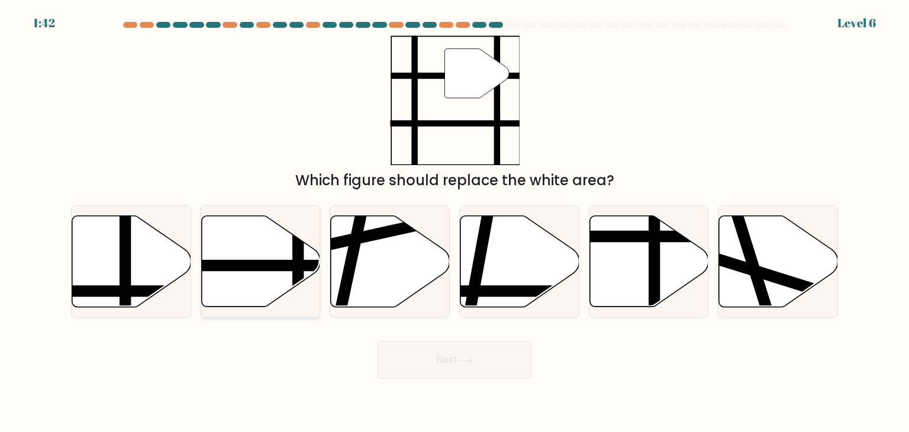
click at [258, 279] on icon at bounding box center [260, 261] width 119 height 91
click at [454, 222] on input "b." at bounding box center [454, 219] width 1 height 6
radio input "true"
click at [465, 361] on icon at bounding box center [465, 360] width 16 height 7
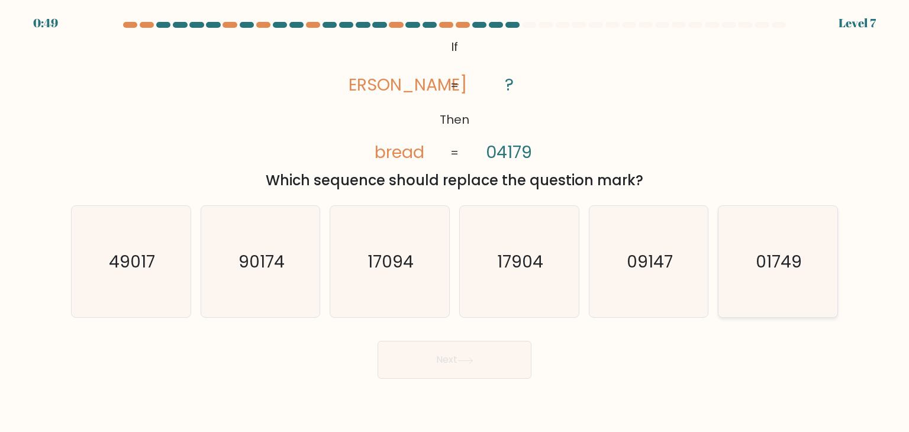
click at [779, 258] on text "01749" at bounding box center [779, 262] width 46 height 24
click at [455, 222] on input "f. 01749" at bounding box center [454, 219] width 1 height 6
radio input "true"
click at [440, 362] on button "Next" at bounding box center [455, 360] width 154 height 38
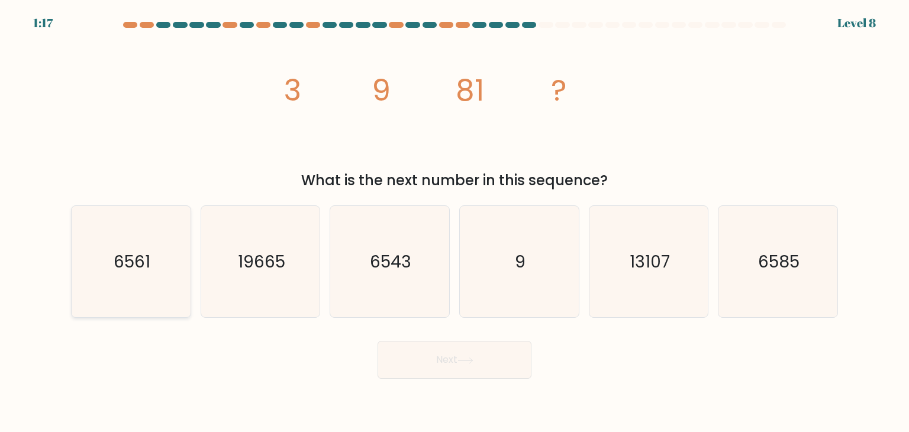
click at [137, 271] on text "6561" at bounding box center [132, 262] width 37 height 24
click at [454, 222] on input "a. 6561" at bounding box center [454, 219] width 1 height 6
radio input "true"
click at [467, 363] on icon at bounding box center [465, 360] width 16 height 7
click at [277, 278] on icon "19665" at bounding box center [260, 261] width 111 height 111
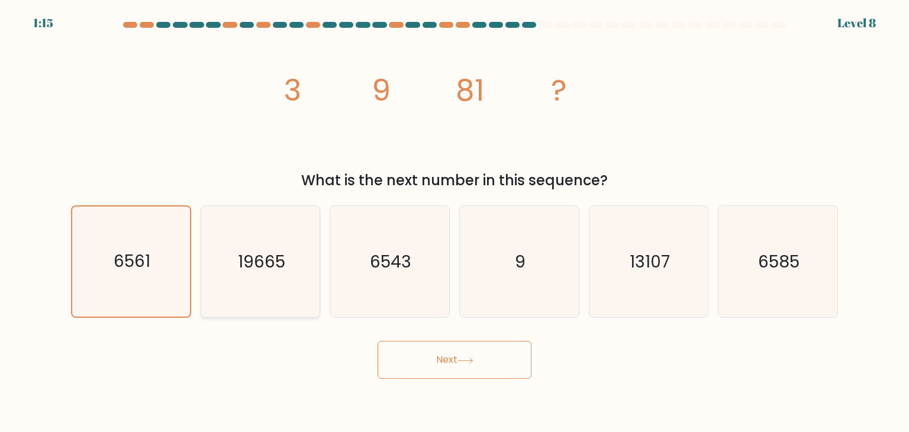
click at [454, 222] on input "b. 19665" at bounding box center [454, 219] width 1 height 6
radio input "true"
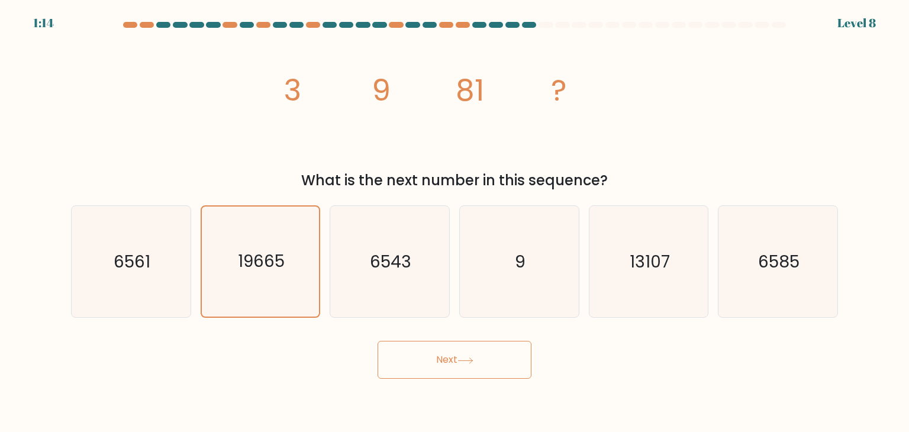
click at [448, 351] on button "Next" at bounding box center [455, 360] width 154 height 38
click at [388, 279] on icon "6543" at bounding box center [389, 261] width 111 height 111
click at [454, 222] on input "c. 6543" at bounding box center [454, 219] width 1 height 6
radio input "true"
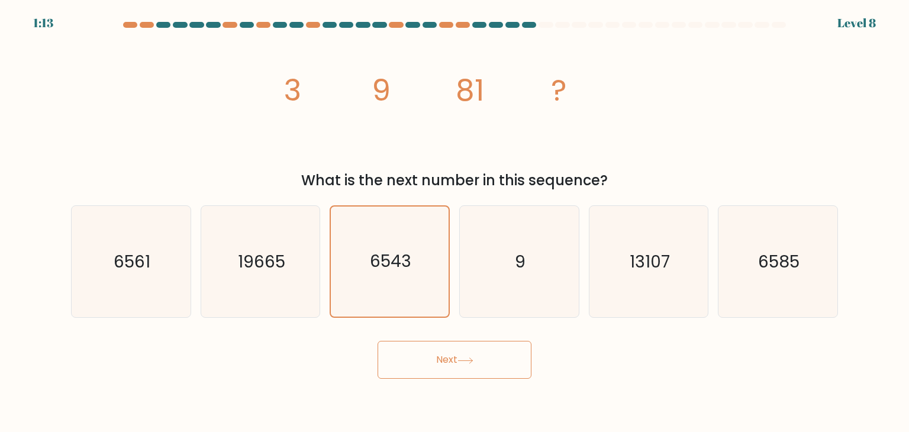
click at [398, 351] on button "Next" at bounding box center [455, 360] width 154 height 38
click at [460, 355] on button "Next" at bounding box center [455, 360] width 154 height 38
click at [489, 269] on icon "9" at bounding box center [518, 261] width 111 height 111
click at [455, 222] on input "d. 9" at bounding box center [454, 219] width 1 height 6
radio input "true"
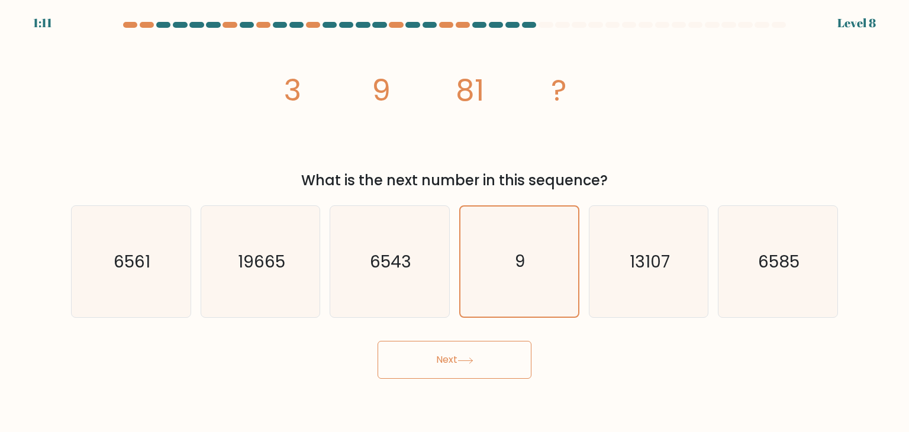
click at [480, 359] on button "Next" at bounding box center [455, 360] width 154 height 38
click at [651, 257] on text "13107" at bounding box center [650, 262] width 40 height 24
click at [455, 222] on input "e. 13107" at bounding box center [454, 219] width 1 height 6
radio input "true"
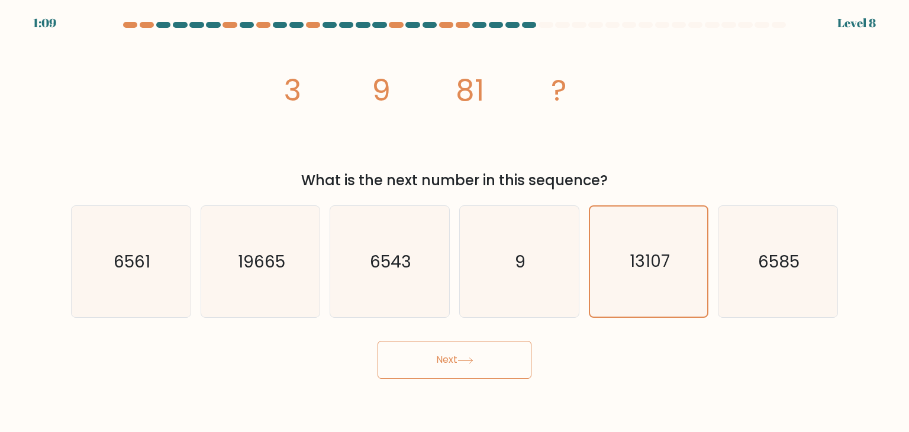
click at [454, 359] on button "Next" at bounding box center [455, 360] width 154 height 38
click at [805, 259] on icon "6585" at bounding box center [777, 261] width 111 height 111
click at [455, 222] on input "f. 6585" at bounding box center [454, 219] width 1 height 6
radio input "true"
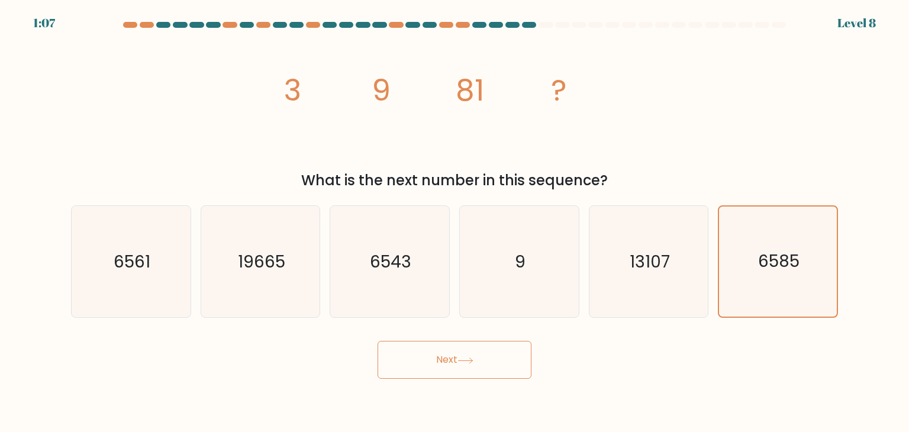
click at [456, 362] on button "Next" at bounding box center [455, 360] width 154 height 38
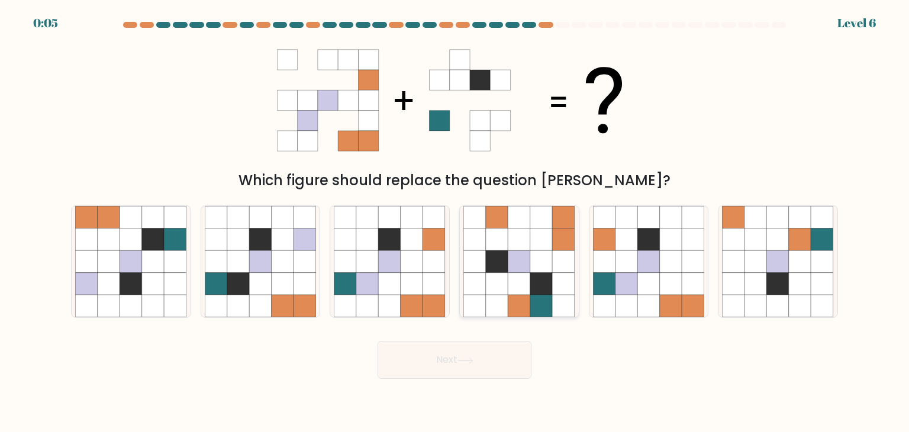
click at [504, 246] on icon at bounding box center [497, 239] width 22 height 22
click at [455, 222] on input "d." at bounding box center [454, 219] width 1 height 6
radio input "true"
click at [450, 360] on button "Next" at bounding box center [455, 360] width 154 height 38
click at [134, 263] on icon at bounding box center [131, 261] width 22 height 22
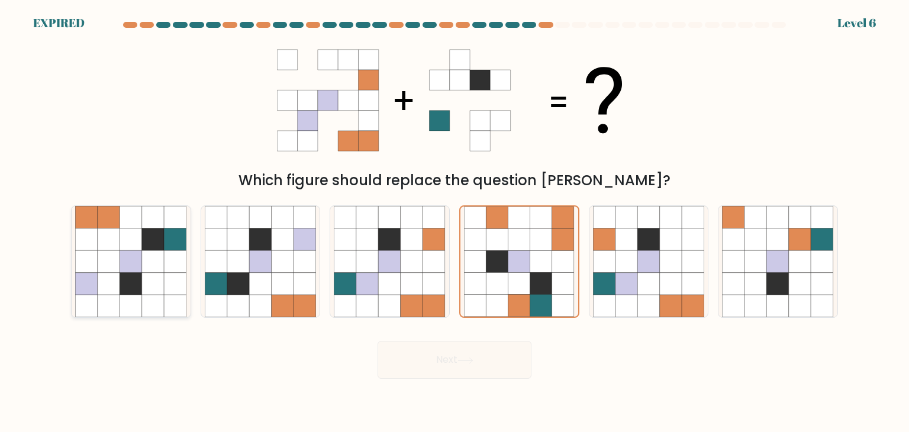
click at [454, 222] on input "a." at bounding box center [454, 219] width 1 height 6
radio input "true"
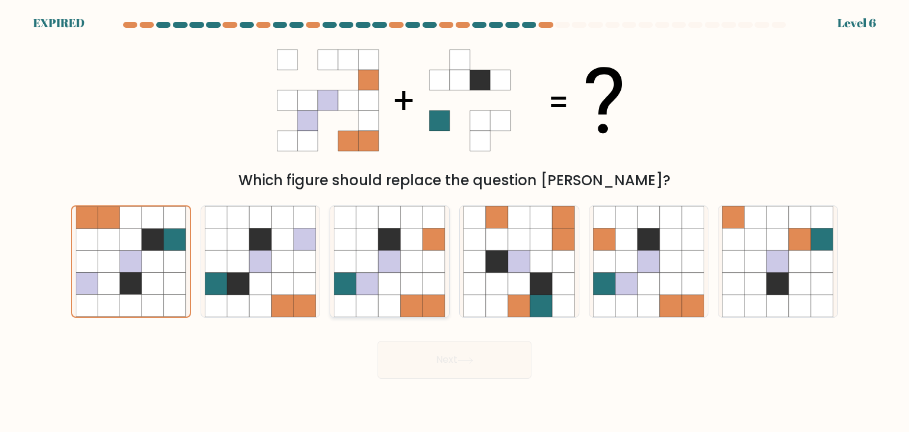
click at [409, 257] on icon at bounding box center [412, 261] width 22 height 22
click at [454, 222] on input "c." at bounding box center [454, 219] width 1 height 6
radio input "true"
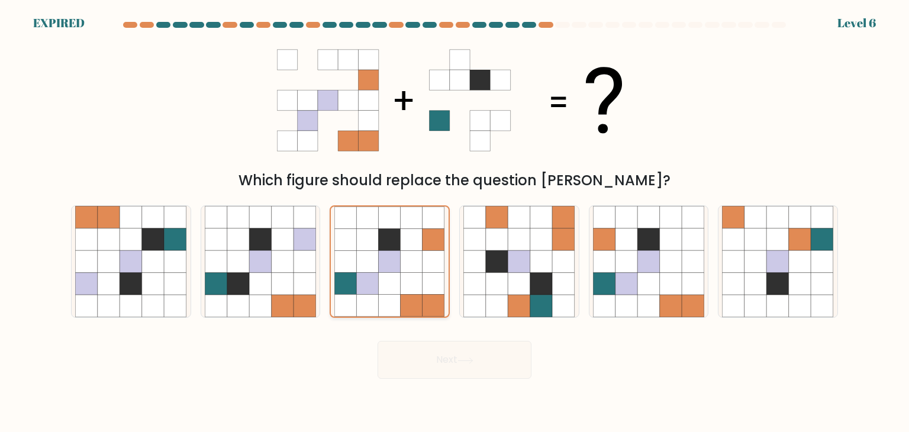
click at [379, 240] on icon at bounding box center [390, 240] width 22 height 22
click at [454, 222] on input "c." at bounding box center [454, 219] width 1 height 6
click at [495, 255] on icon at bounding box center [497, 261] width 22 height 22
click at [455, 222] on input "d." at bounding box center [454, 219] width 1 height 6
radio input "true"
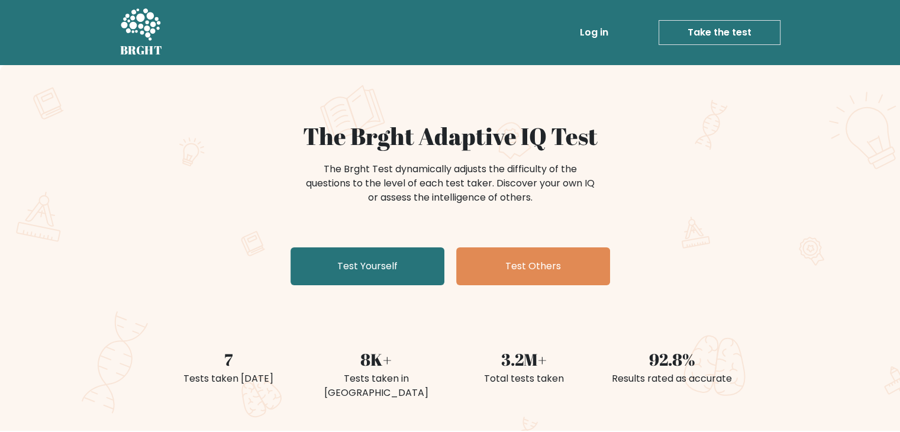
click at [733, 41] on link "Take the test" at bounding box center [720, 32] width 122 height 25
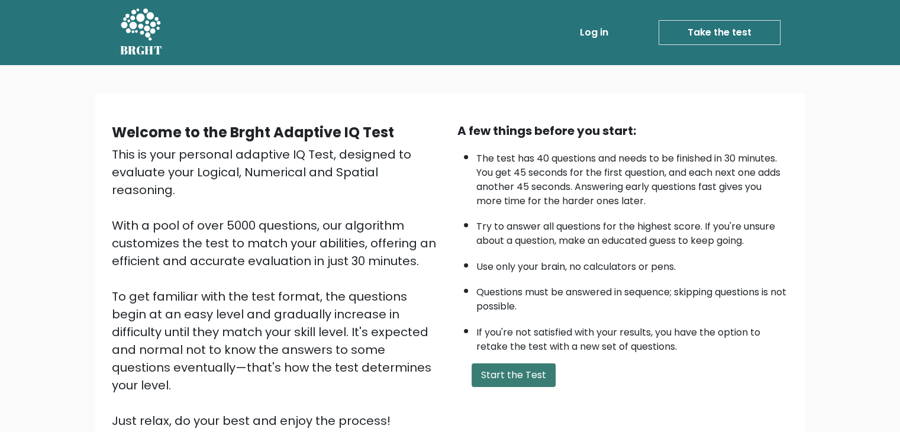
click at [516, 369] on button "Start the Test" at bounding box center [514, 375] width 84 height 24
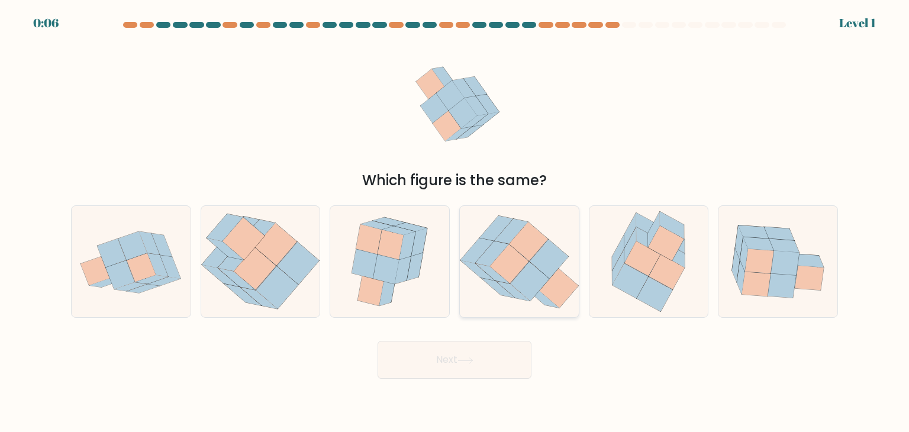
click at [512, 273] on icon at bounding box center [509, 263] width 38 height 39
click at [455, 222] on input "d." at bounding box center [454, 219] width 1 height 6
radio input "true"
click at [473, 353] on button "Next" at bounding box center [455, 360] width 154 height 38
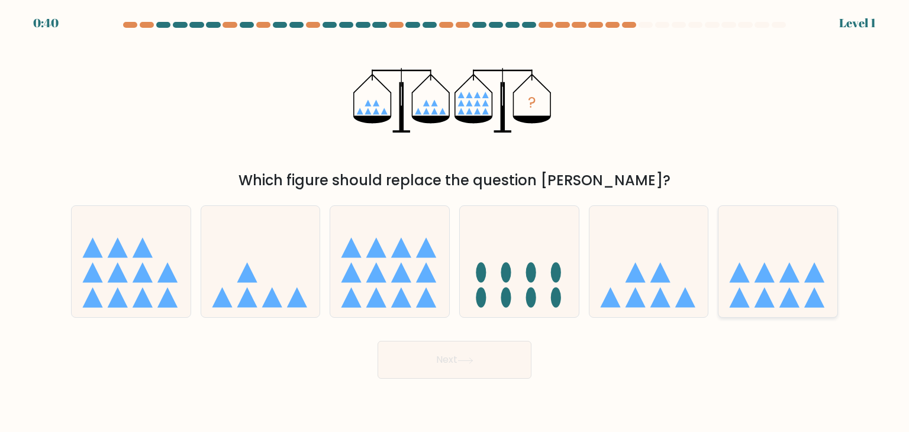
click at [778, 287] on icon at bounding box center [777, 261] width 119 height 98
click at [455, 222] on input "f." at bounding box center [454, 219] width 1 height 6
radio input "true"
click at [419, 359] on button "Next" at bounding box center [455, 360] width 154 height 38
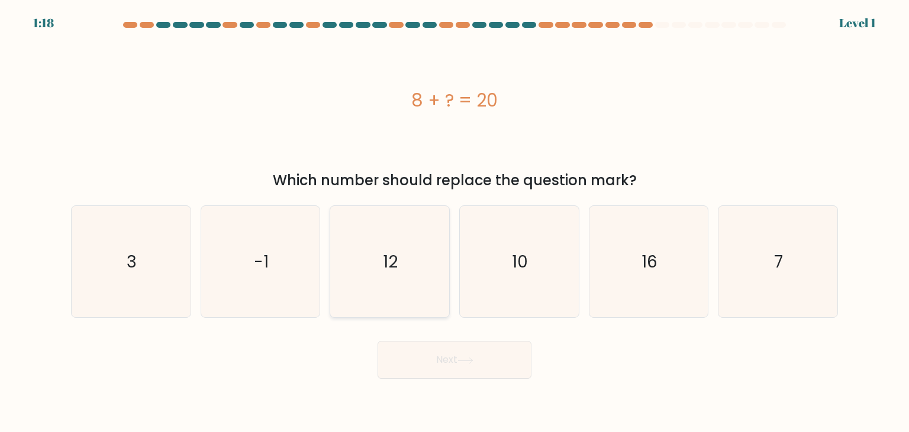
click at [400, 229] on icon "12" at bounding box center [389, 261] width 111 height 111
click at [454, 222] on input "c. 12" at bounding box center [454, 219] width 1 height 6
radio input "true"
click at [482, 360] on button "Next" at bounding box center [455, 360] width 154 height 38
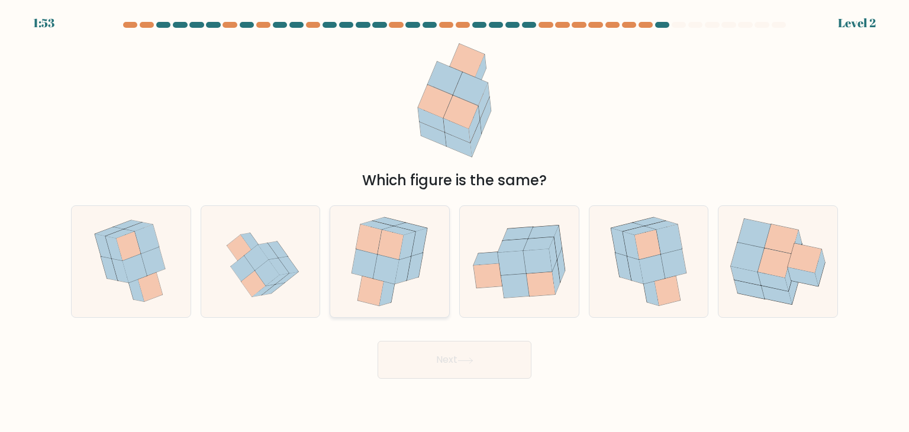
click at [379, 275] on icon at bounding box center [386, 269] width 26 height 30
click at [454, 222] on input "c." at bounding box center [454, 219] width 1 height 6
radio input "true"
click at [431, 354] on button "Next" at bounding box center [455, 360] width 154 height 38
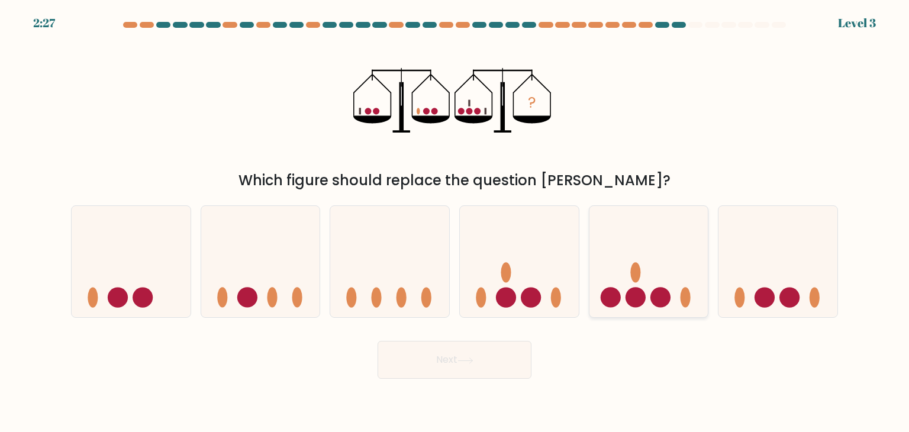
click at [627, 285] on icon at bounding box center [648, 261] width 119 height 98
click at [455, 222] on input "e." at bounding box center [454, 219] width 1 height 6
radio input "true"
click at [477, 358] on button "Next" at bounding box center [455, 360] width 154 height 38
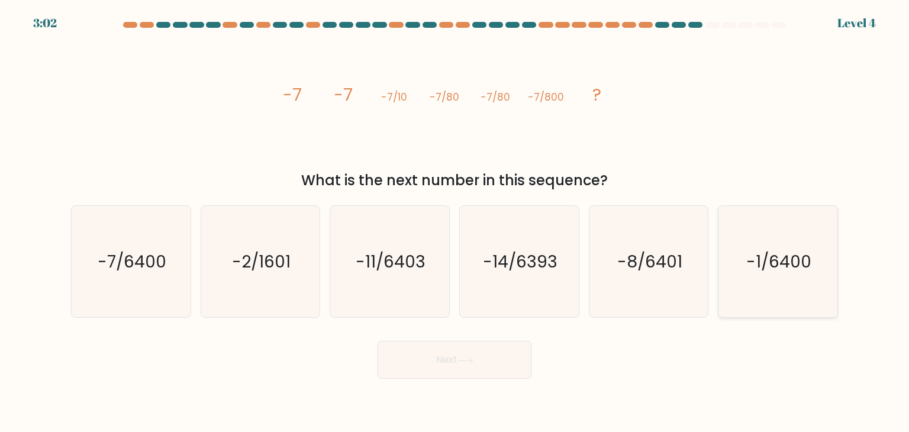
click at [786, 276] on icon "-1/6400" at bounding box center [777, 261] width 111 height 111
click at [455, 222] on input "f. -1/6400" at bounding box center [454, 219] width 1 height 6
radio input "true"
click at [457, 370] on button "Next" at bounding box center [455, 360] width 154 height 38
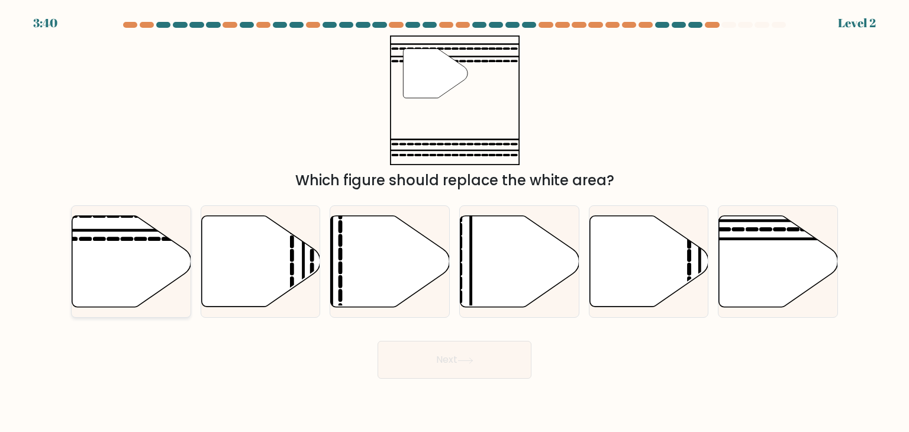
click at [123, 233] on icon at bounding box center [131, 261] width 119 height 91
click at [454, 222] on input "a." at bounding box center [454, 219] width 1 height 6
radio input "true"
click at [428, 365] on button "Next" at bounding box center [455, 360] width 154 height 38
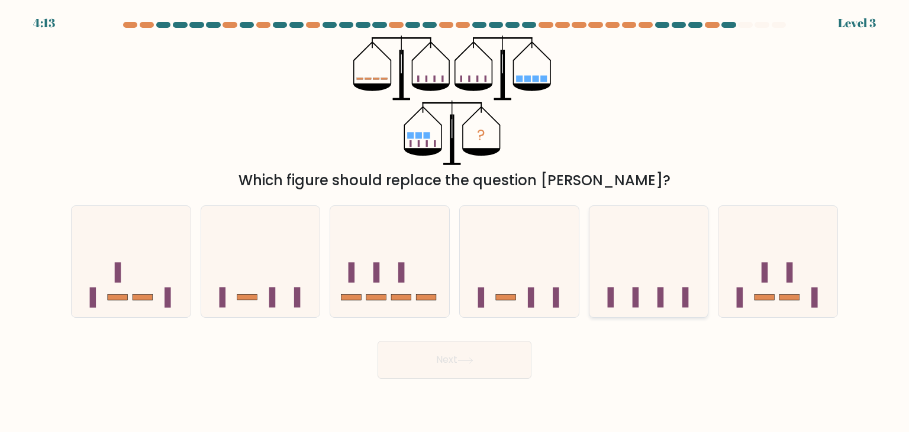
click at [646, 285] on icon at bounding box center [648, 261] width 119 height 98
click at [455, 222] on input "e." at bounding box center [454, 219] width 1 height 6
radio input "true"
click at [473, 357] on button "Next" at bounding box center [455, 360] width 154 height 38
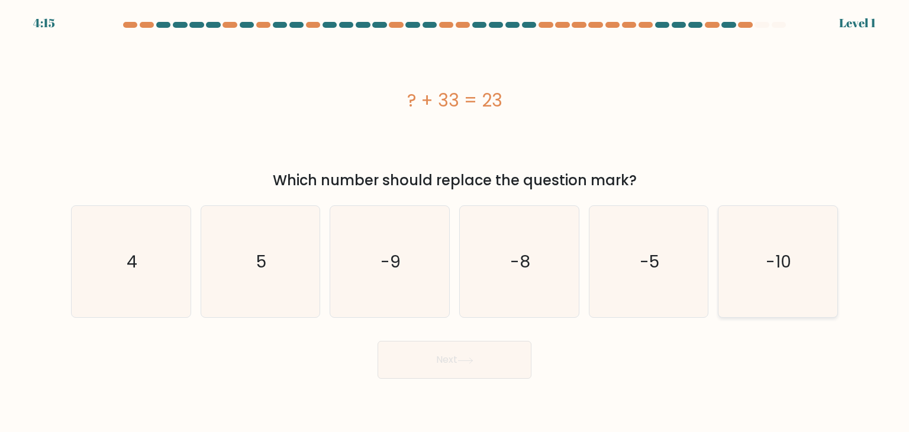
click at [792, 263] on icon "-10" at bounding box center [777, 261] width 111 height 111
click at [455, 222] on input "f. -10" at bounding box center [454, 219] width 1 height 6
radio input "true"
click at [476, 351] on button "Next" at bounding box center [455, 360] width 154 height 38
click at [462, 362] on icon at bounding box center [465, 360] width 16 height 7
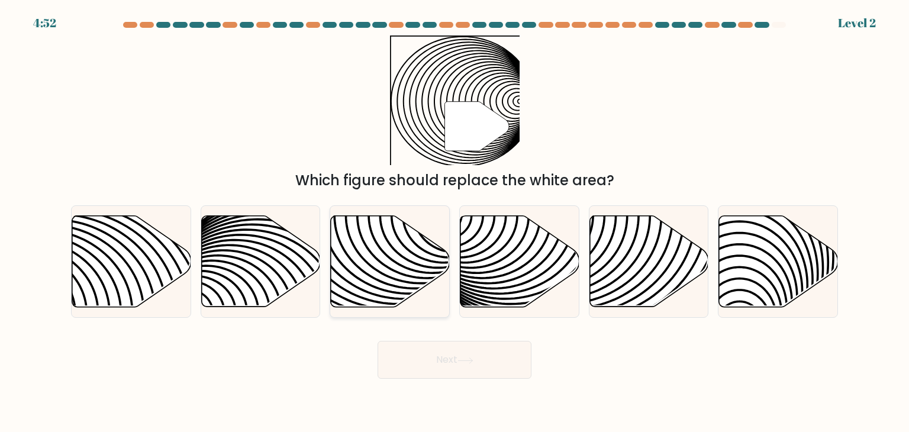
click at [407, 273] on icon at bounding box center [390, 261] width 119 height 91
click at [454, 222] on input "c." at bounding box center [454, 219] width 1 height 6
radio input "true"
click at [473, 359] on icon at bounding box center [465, 360] width 16 height 7
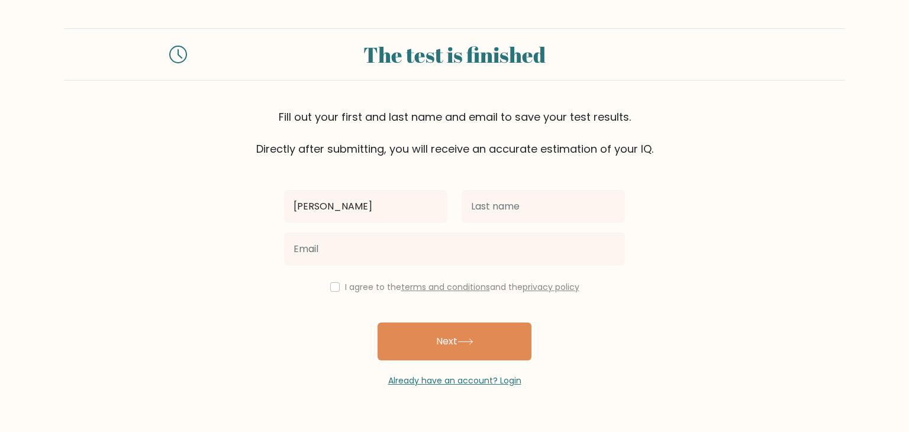
type input "[PERSON_NAME]"
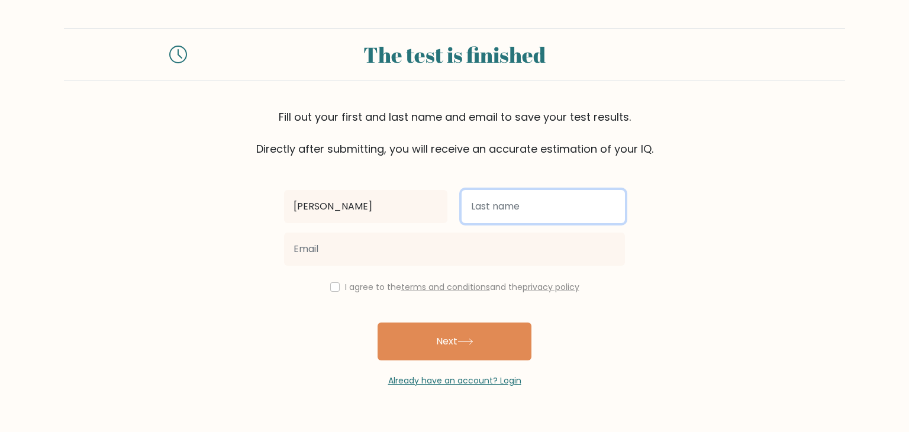
click at [516, 211] on input "text" at bounding box center [543, 206] width 163 height 33
type input "Pasia"
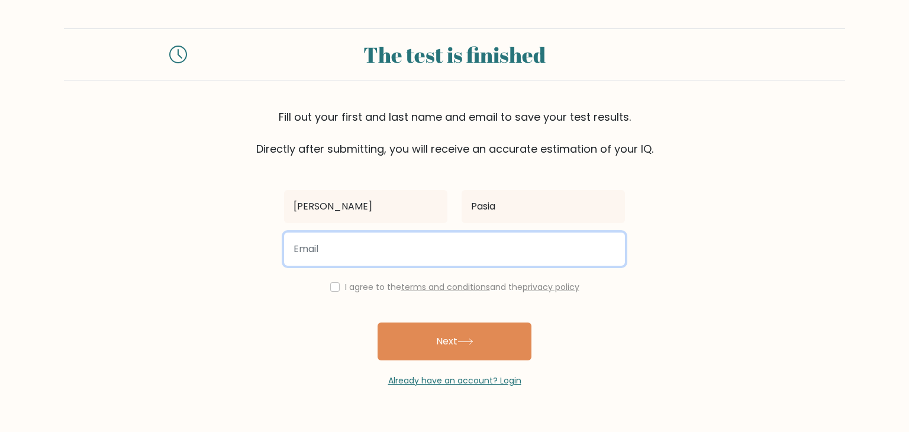
click at [349, 253] on input "email" at bounding box center [454, 249] width 341 height 33
type input "n"
type input "inesmacristina@gmail.com"
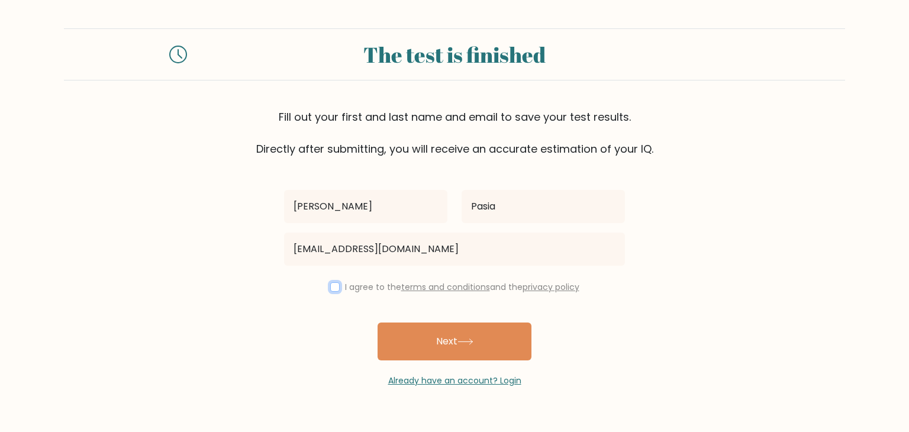
click at [330, 287] on input "checkbox" at bounding box center [334, 286] width 9 height 9
checkbox input "true"
click at [446, 338] on button "Next" at bounding box center [455, 341] width 154 height 38
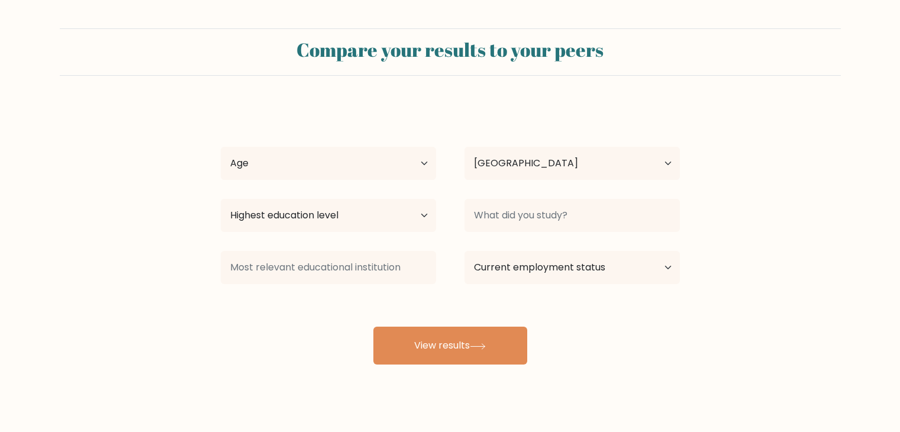
select select "AE"
click at [370, 169] on select "Age Under [DEMOGRAPHIC_DATA] [DEMOGRAPHIC_DATA] [DEMOGRAPHIC_DATA] [DEMOGRAPHIC…" at bounding box center [328, 163] width 215 height 33
select select "35_44"
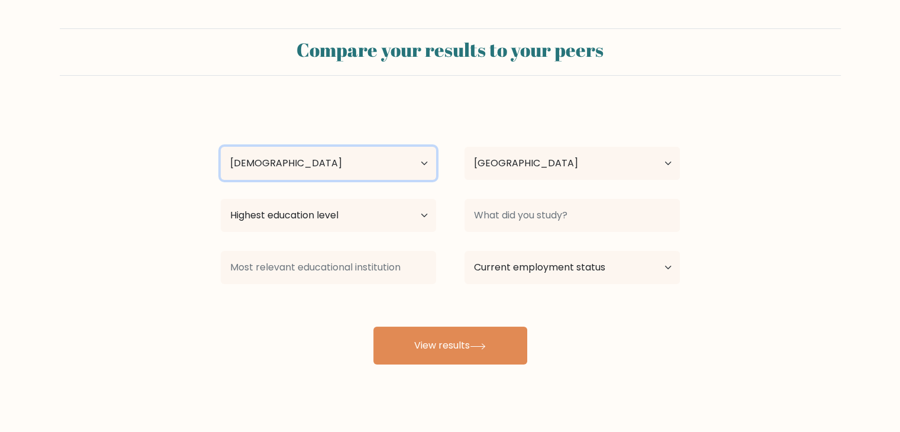
click at [221, 147] on select "Age Under [DEMOGRAPHIC_DATA] [DEMOGRAPHIC_DATA] [DEMOGRAPHIC_DATA] [DEMOGRAPHIC…" at bounding box center [328, 163] width 215 height 33
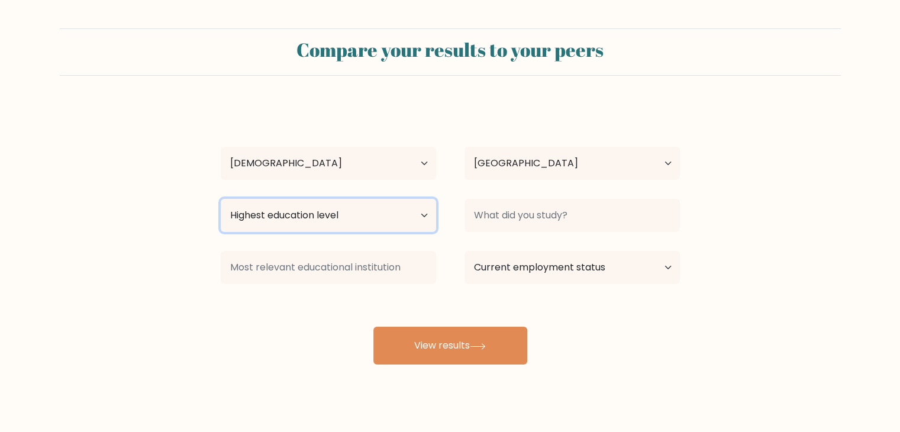
click at [404, 222] on select "Highest education level No schooling Primary Lower Secondary Upper Secondary Oc…" at bounding box center [328, 215] width 215 height 33
select select "occupation_specific"
click at [221, 199] on select "Highest education level No schooling Primary Lower Secondary Upper Secondary Oc…" at bounding box center [328, 215] width 215 height 33
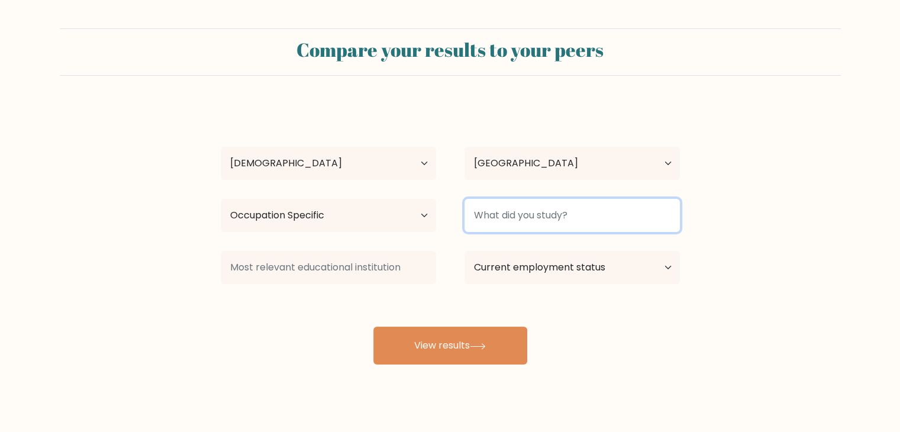
click at [566, 213] on input at bounding box center [572, 215] width 215 height 33
type input "Hotel and Restaurant Management"
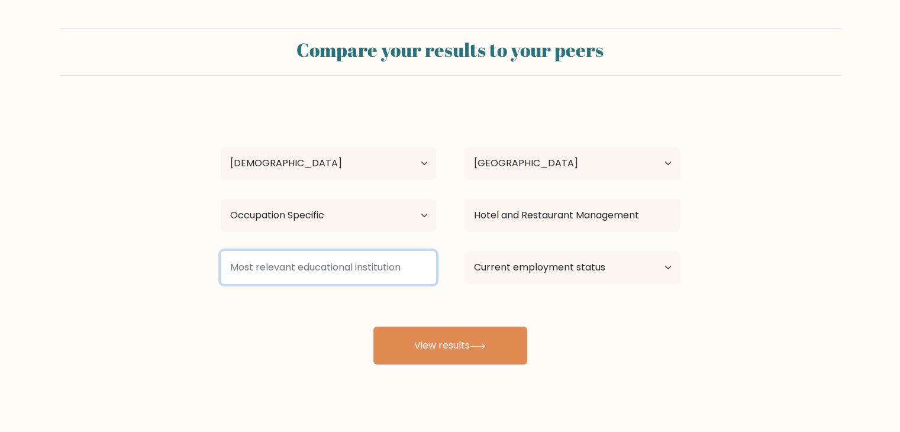
click at [372, 266] on input at bounding box center [328, 267] width 215 height 33
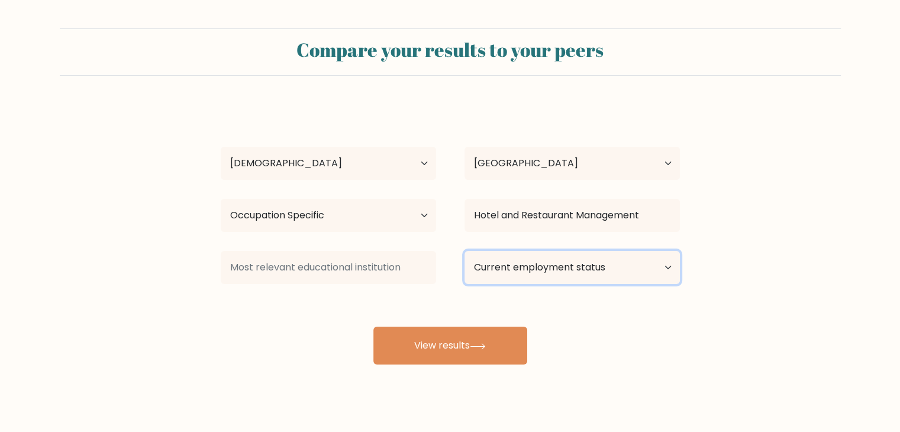
click at [531, 269] on select "Current employment status Employed Student Retired Other / prefer not to answer" at bounding box center [572, 267] width 215 height 33
select select "employed"
click at [465, 251] on select "Current employment status Employed Student Retired Other / prefer not to answer" at bounding box center [572, 267] width 215 height 33
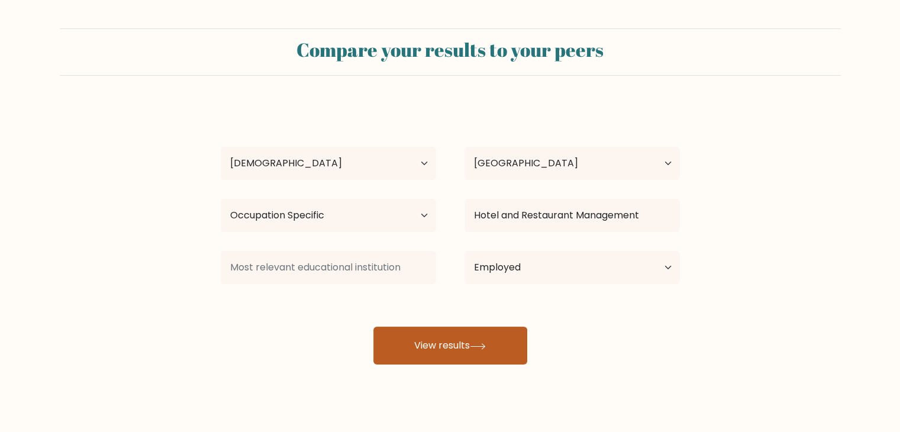
click at [443, 340] on button "View results" at bounding box center [450, 346] width 154 height 38
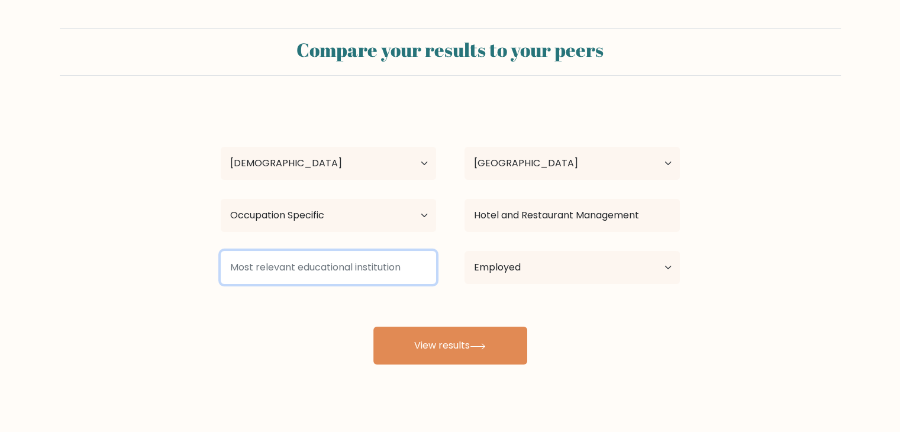
click at [333, 275] on input at bounding box center [328, 267] width 215 height 33
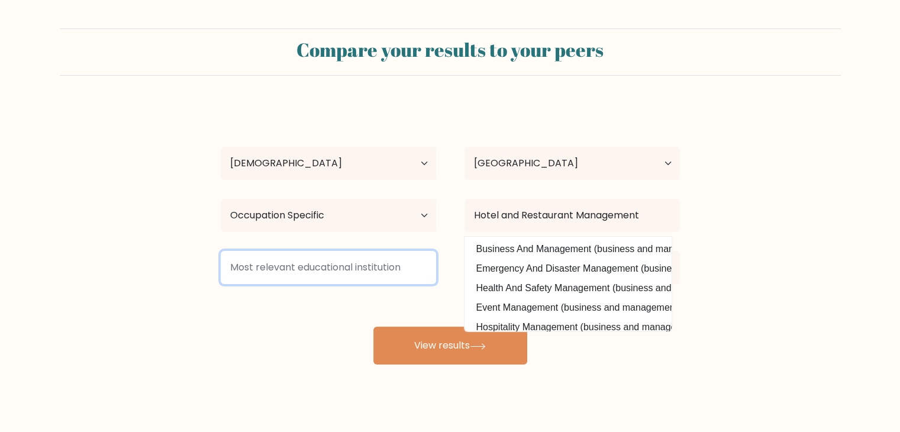
click at [316, 270] on input at bounding box center [328, 267] width 215 height 33
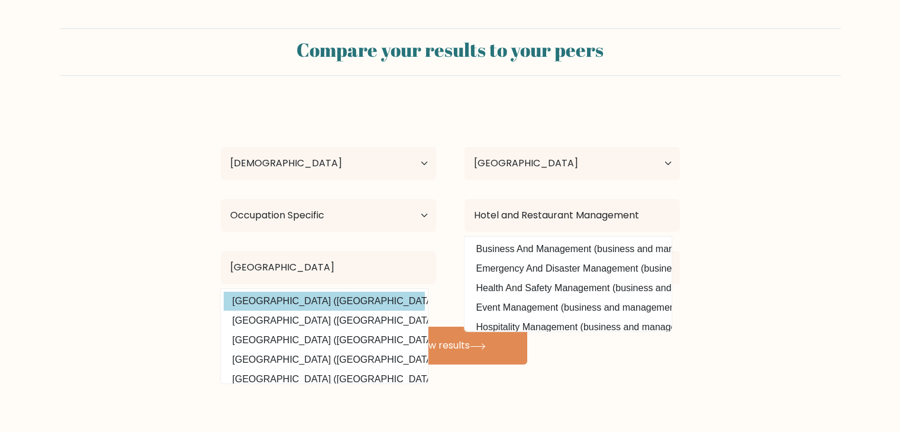
click at [317, 298] on option "[GEOGRAPHIC_DATA] ([GEOGRAPHIC_DATA])" at bounding box center [324, 301] width 201 height 19
type input "[GEOGRAPHIC_DATA]"
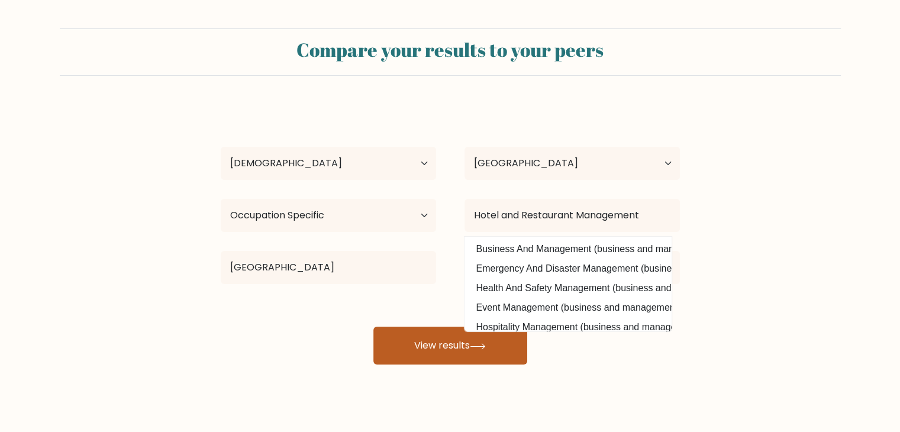
click at [449, 347] on button "View results" at bounding box center [450, 346] width 154 height 38
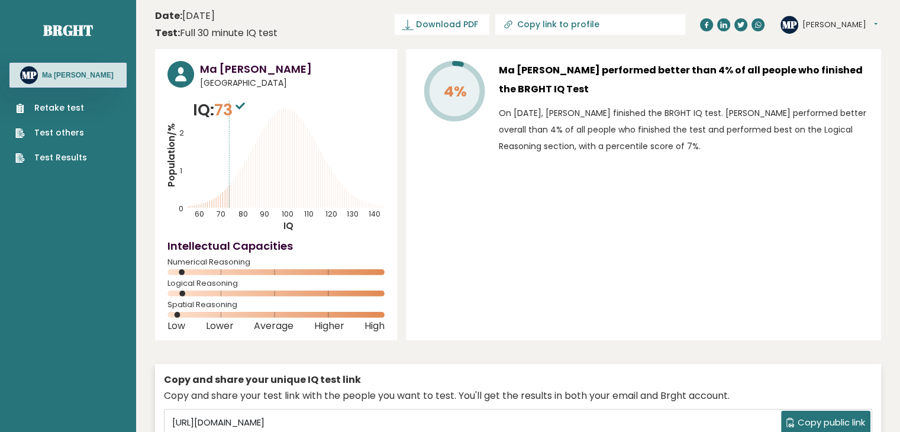
scroll to position [59, 0]
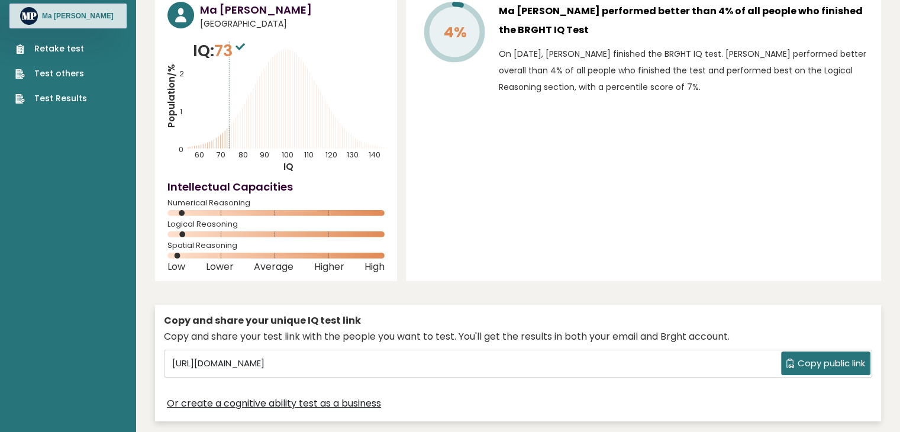
click at [791, 360] on icon at bounding box center [790, 363] width 9 height 9
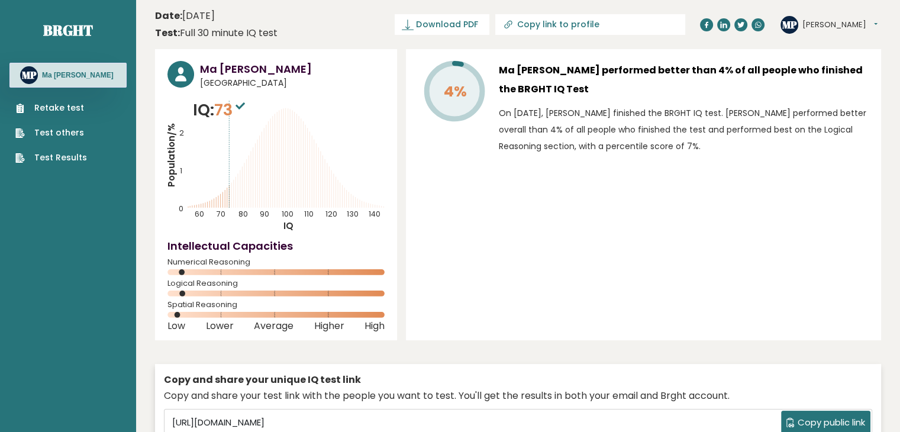
click at [782, 164] on div "4% Ma [PERSON_NAME] performed better than 4% of all people who finished the BRG…" at bounding box center [643, 194] width 475 height 291
click at [478, 21] on span "Download PDF" at bounding box center [447, 24] width 62 height 12
